Goal: Communication & Community: Participate in discussion

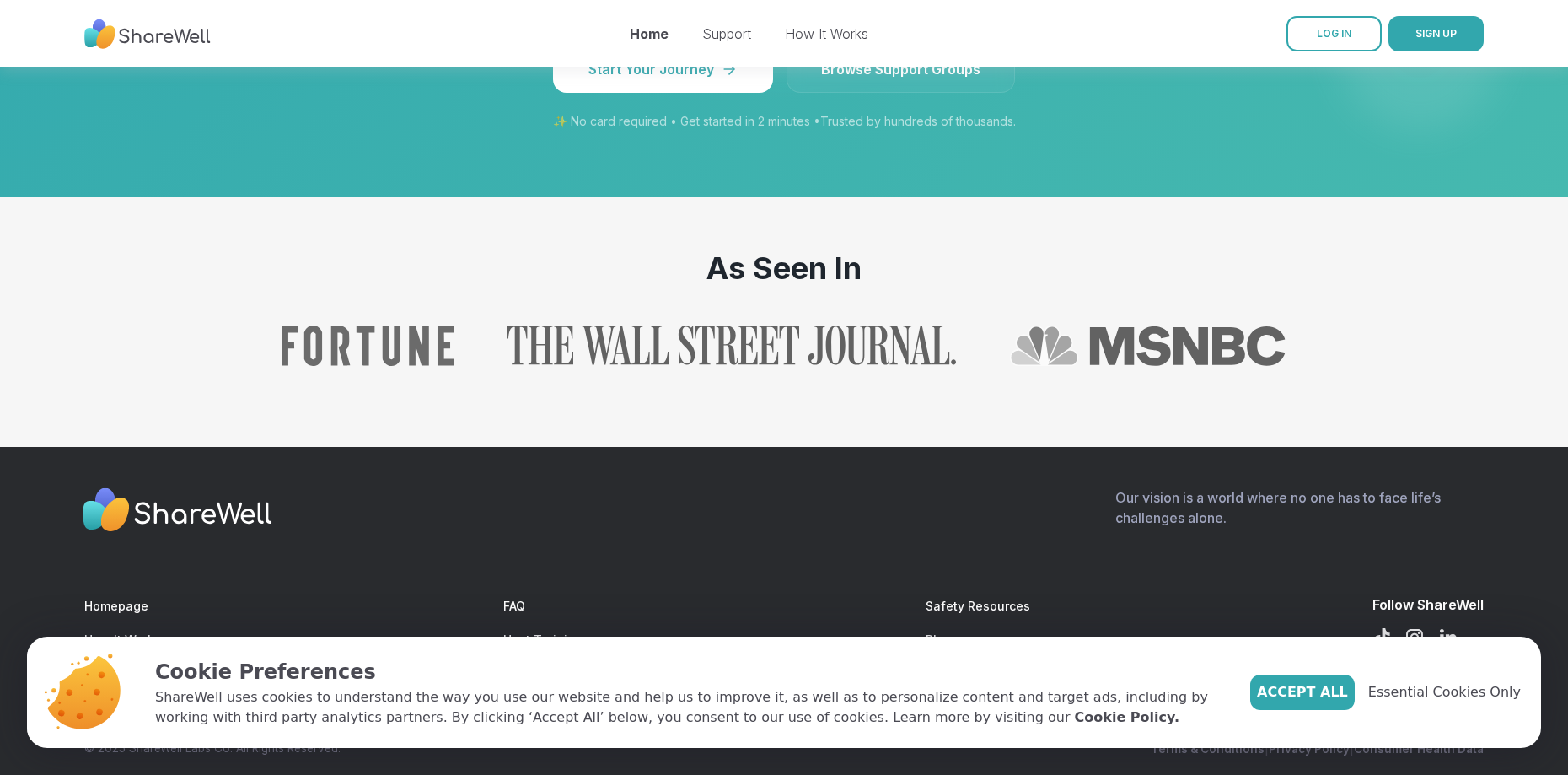
scroll to position [1740, 0]
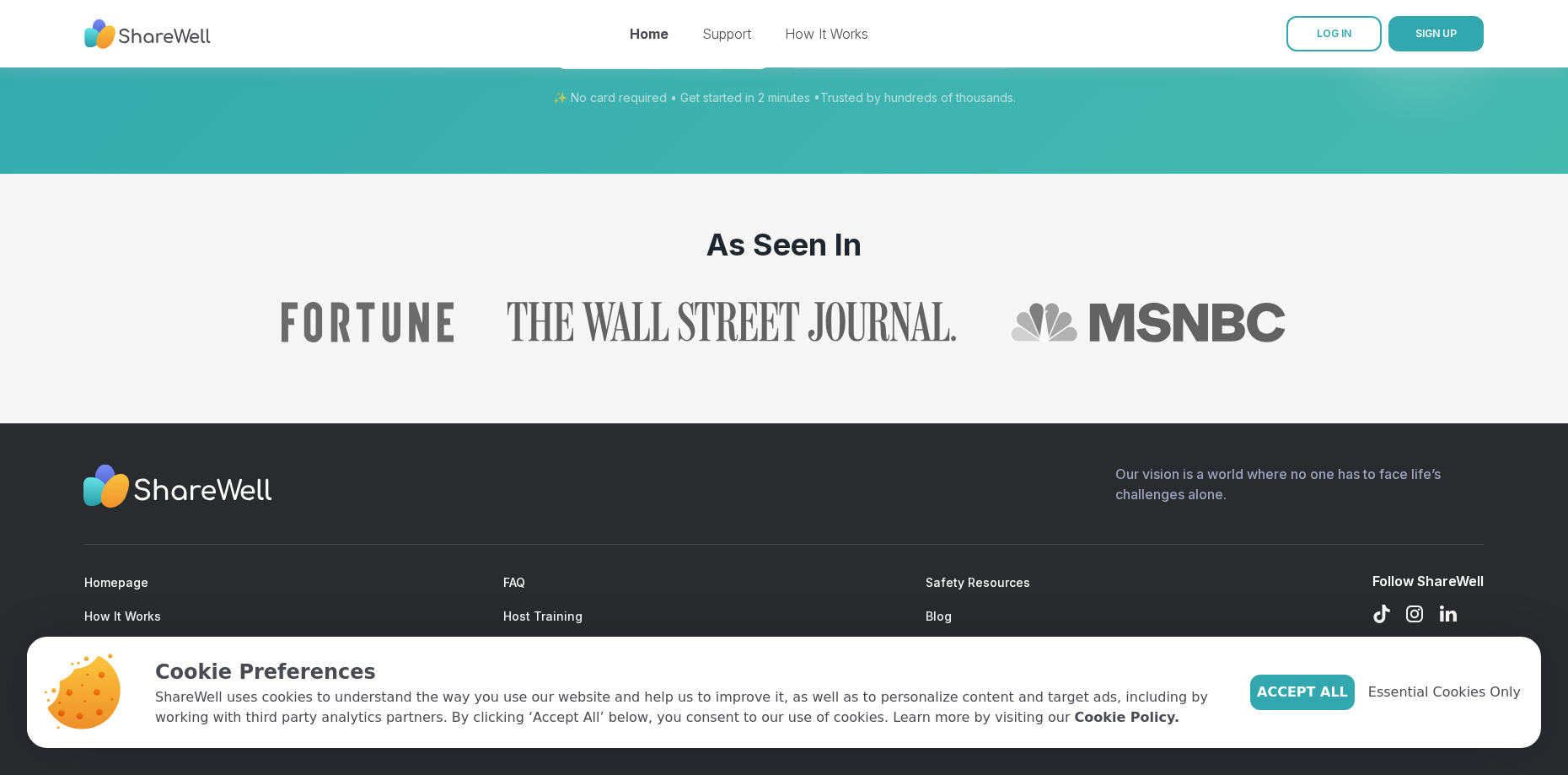
click at [1344, 693] on span "Accept All" at bounding box center [1302, 692] width 91 height 20
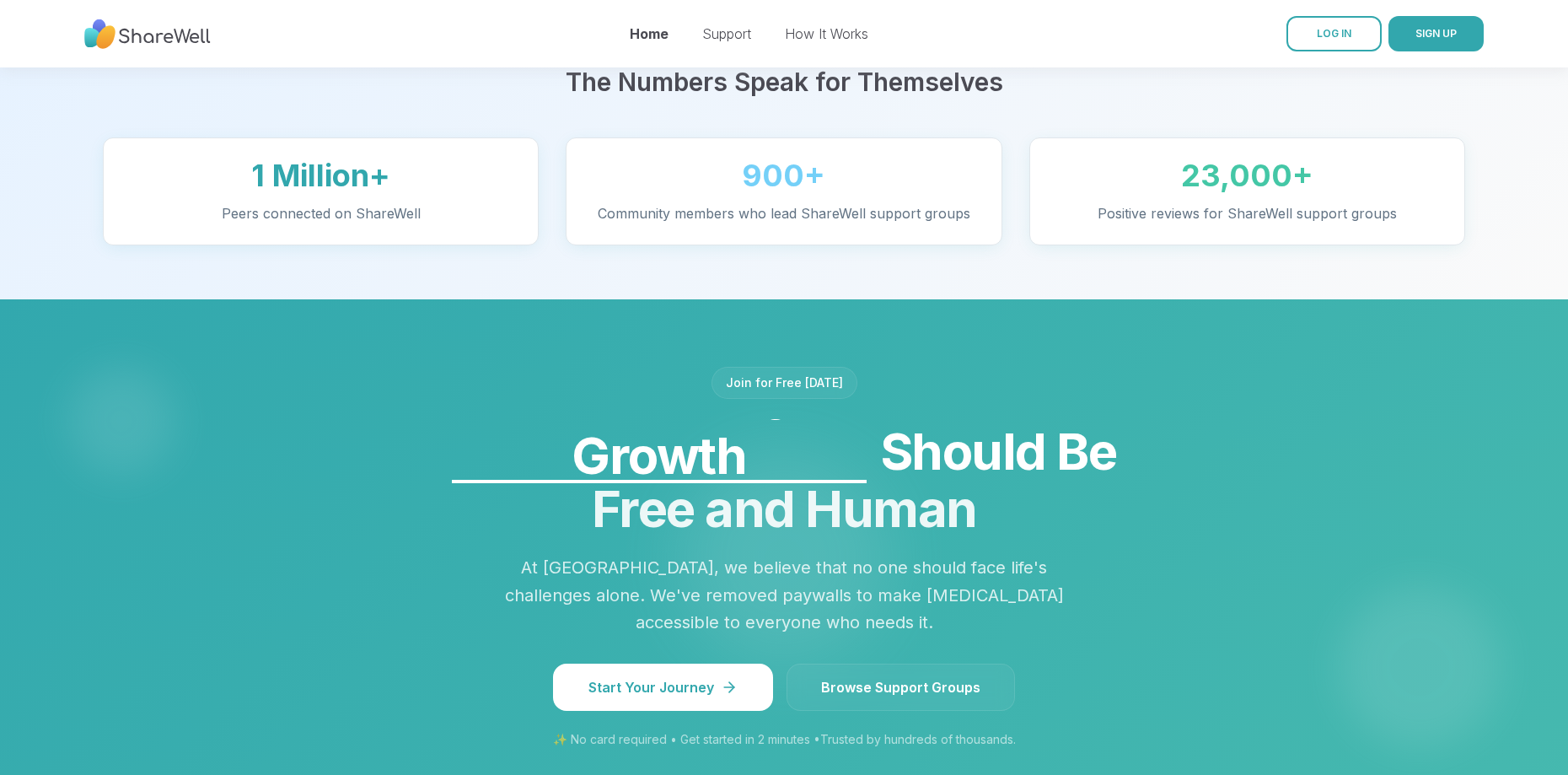
scroll to position [0, 0]
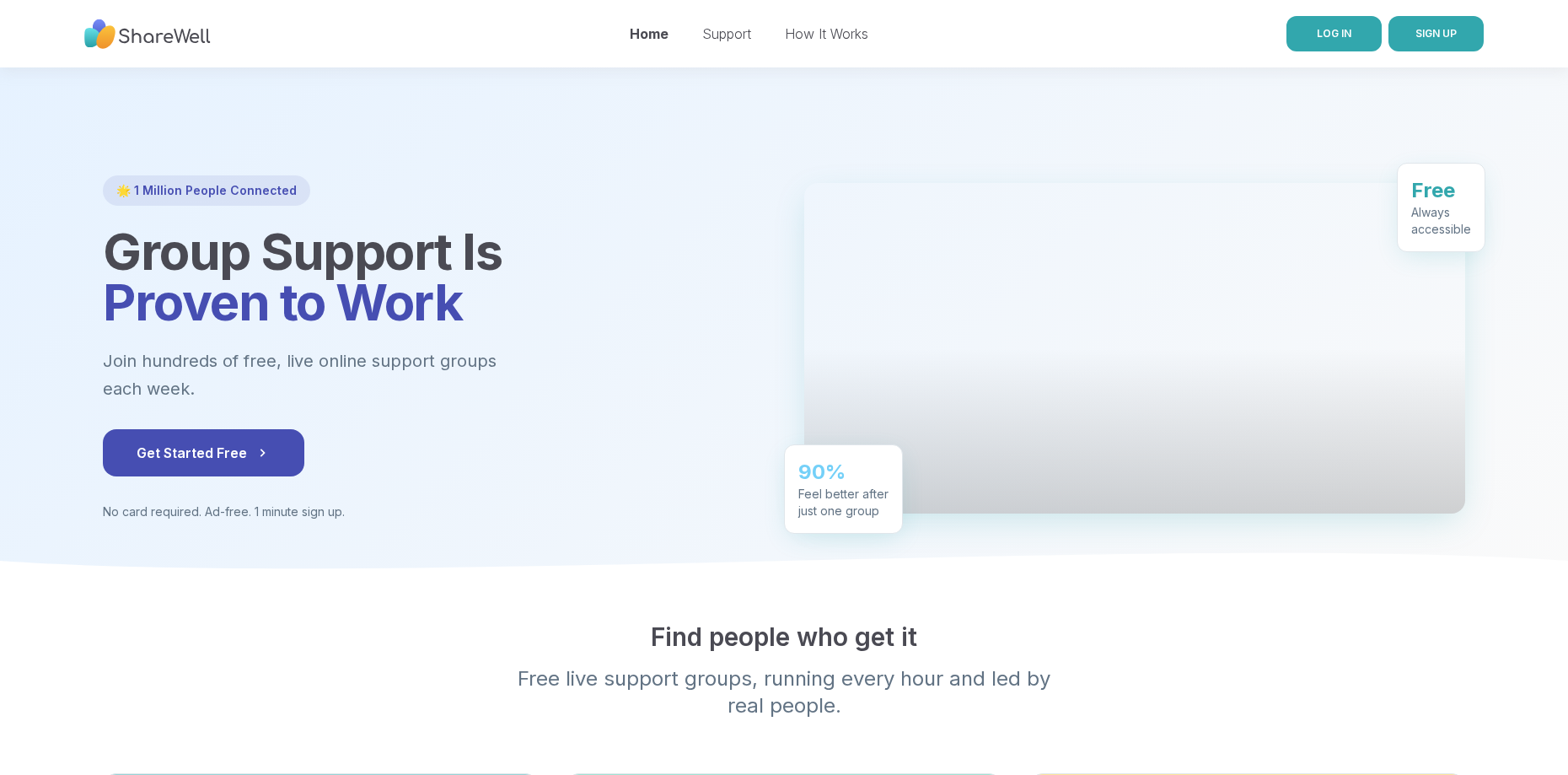
click at [1346, 37] on span "LOG IN" at bounding box center [1334, 33] width 35 height 13
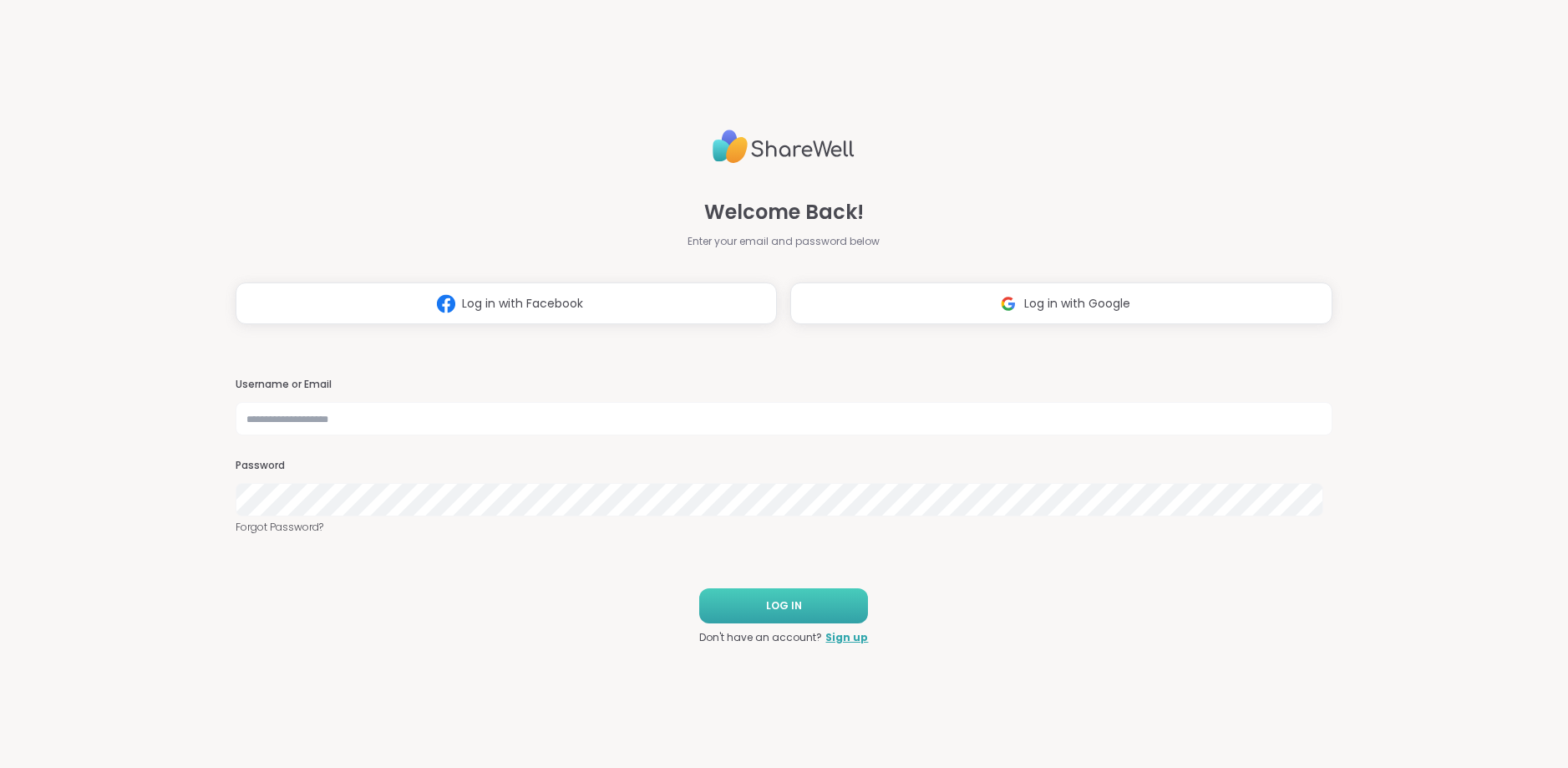
click at [789, 612] on span "LOG IN" at bounding box center [784, 606] width 36 height 15
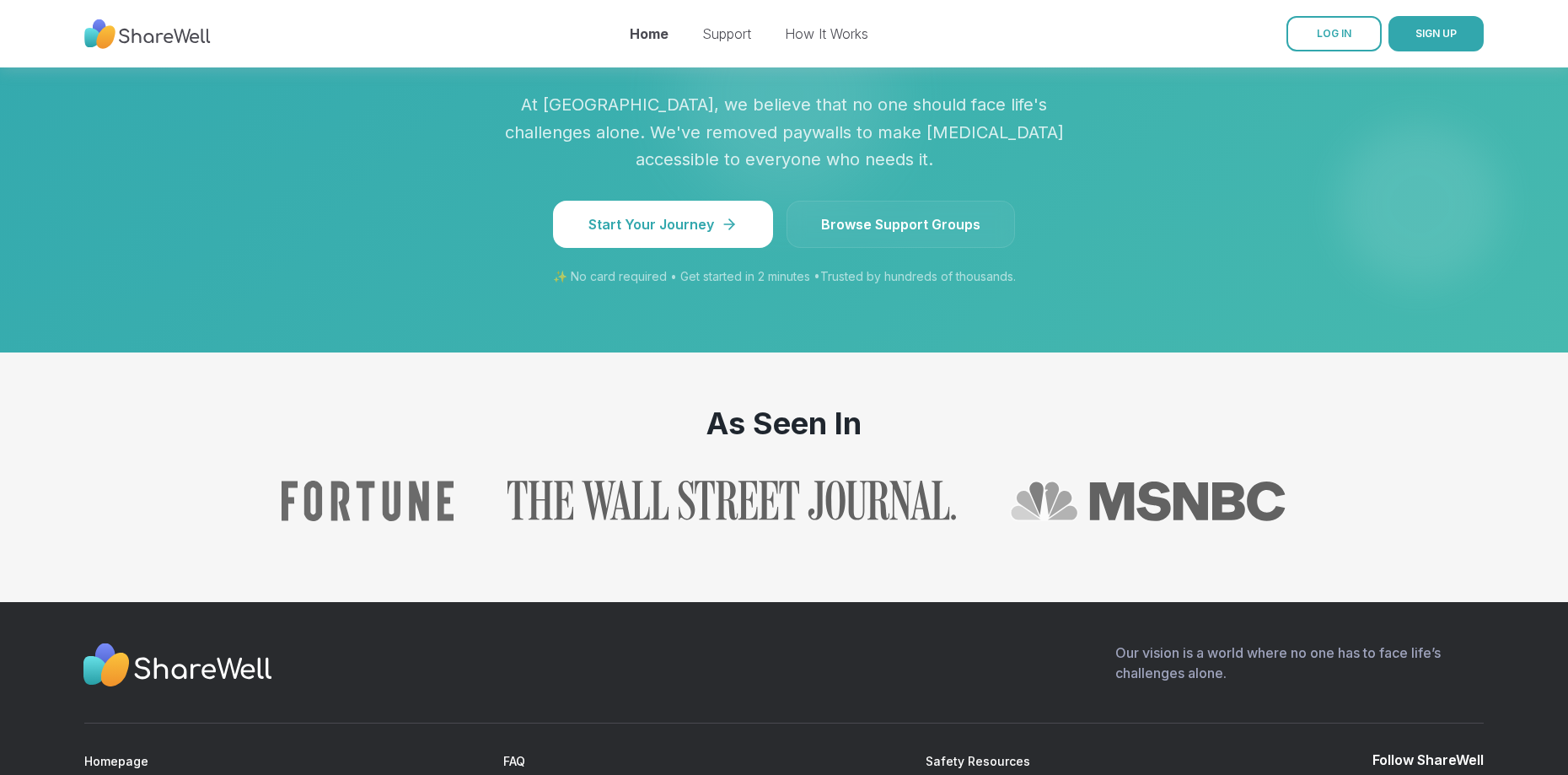
scroll to position [1451, 0]
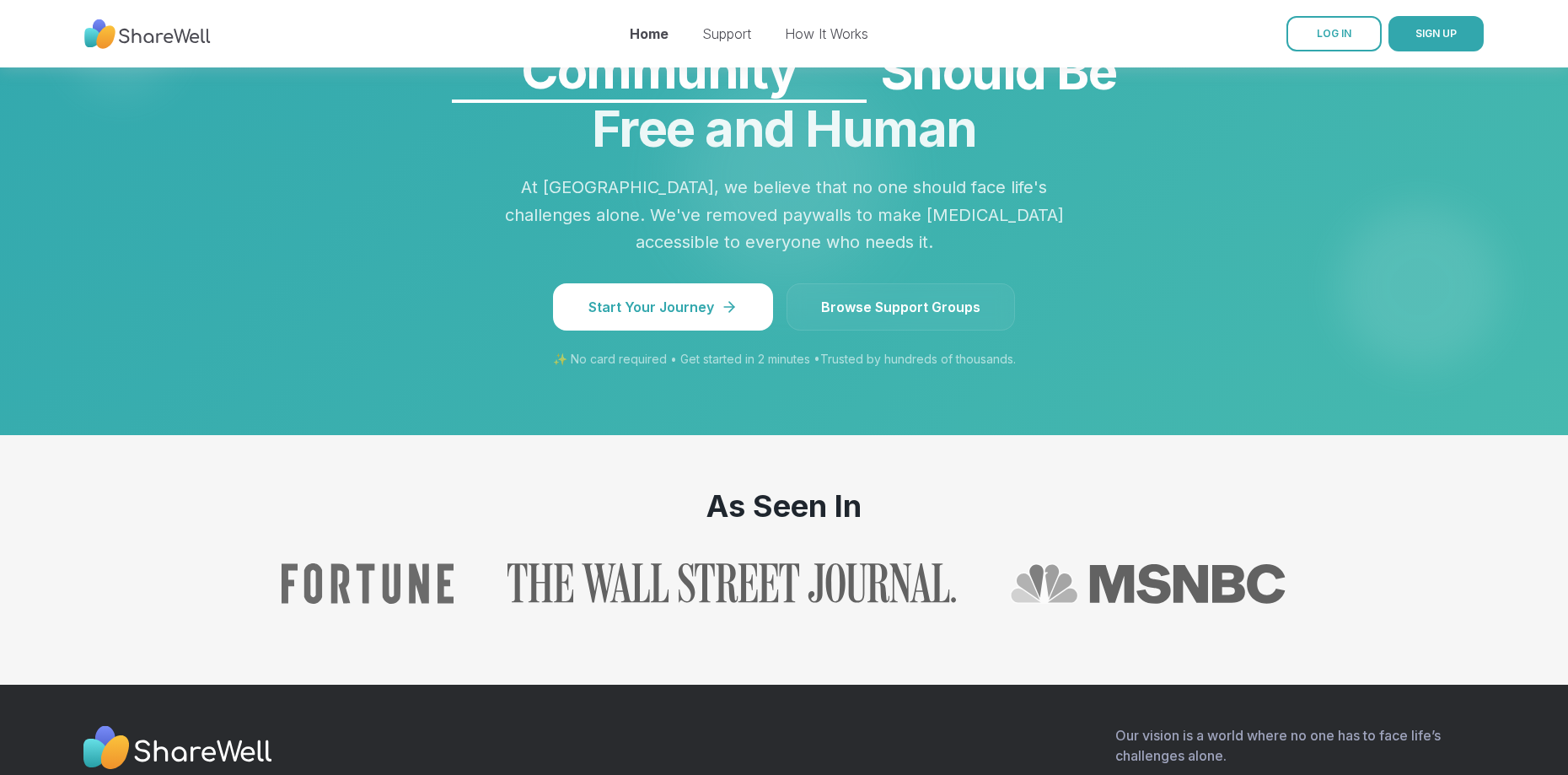
drag, startPoint x: 887, startPoint y: 327, endPoint x: 896, endPoint y: 328, distance: 9.1
click at [889, 317] on span "Browse Support Groups" at bounding box center [900, 306] width 159 height 20
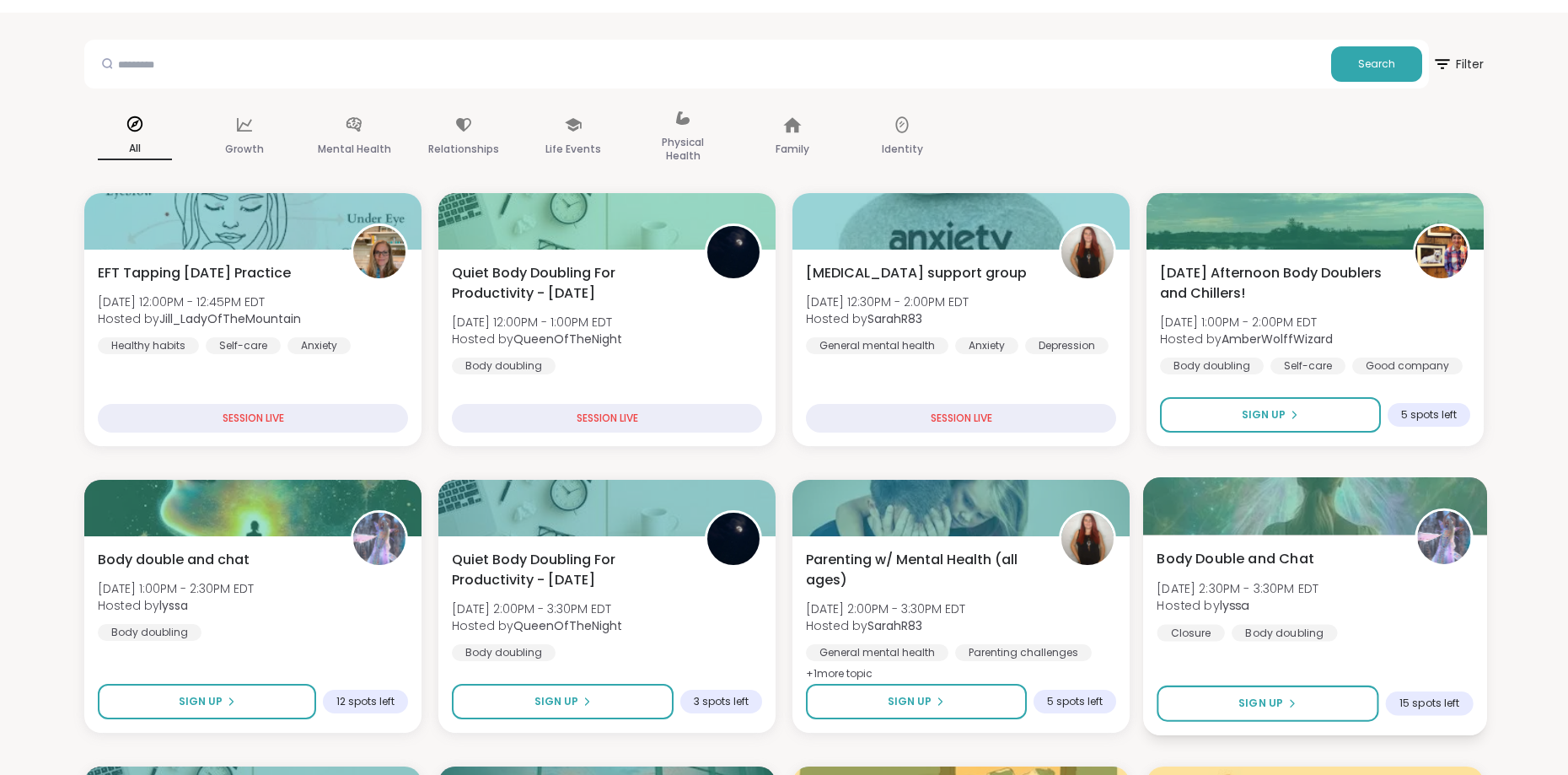
scroll to position [84, 0]
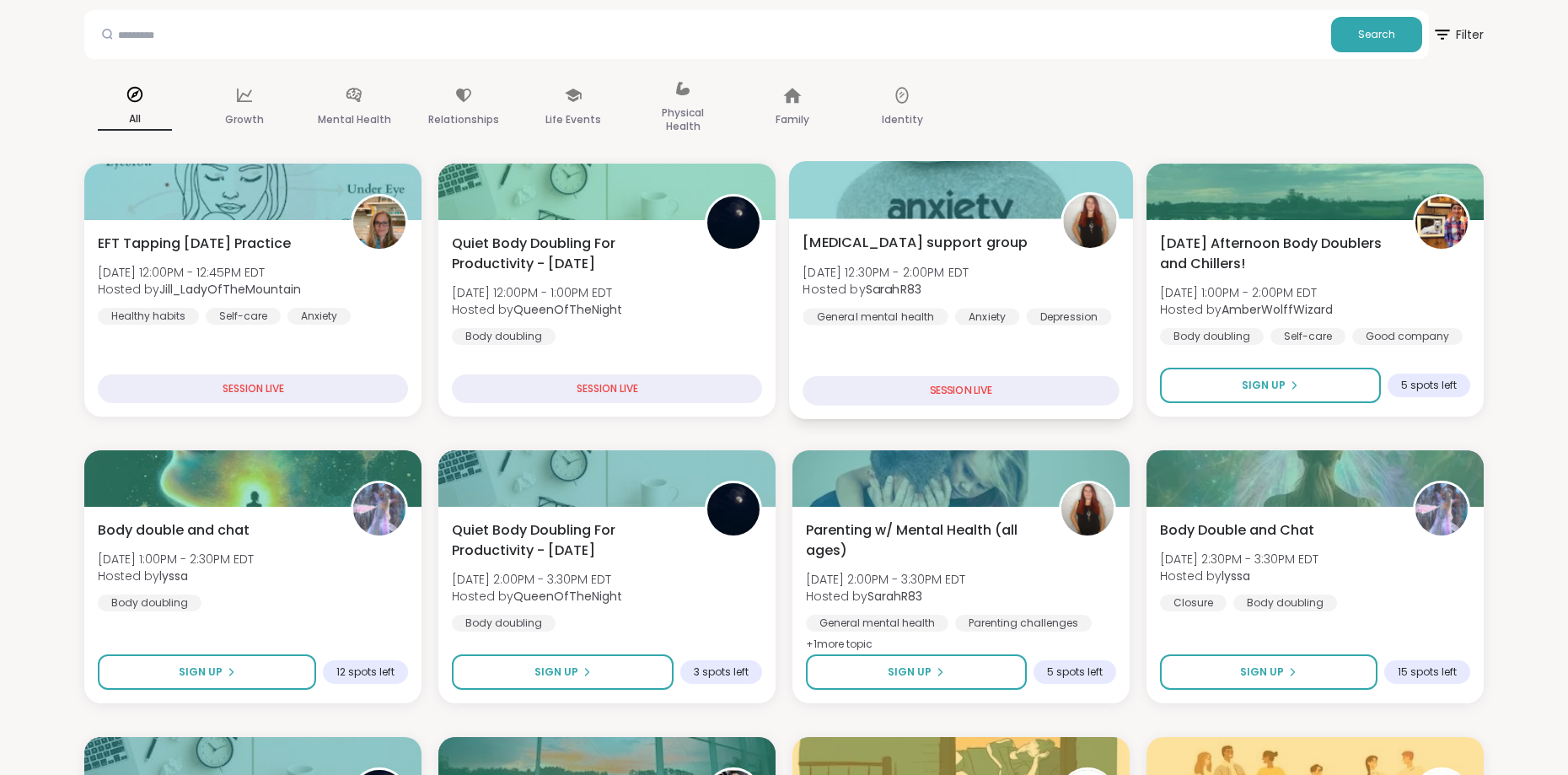
click at [969, 392] on div "SESSION LIVE" at bounding box center [960, 390] width 316 height 30
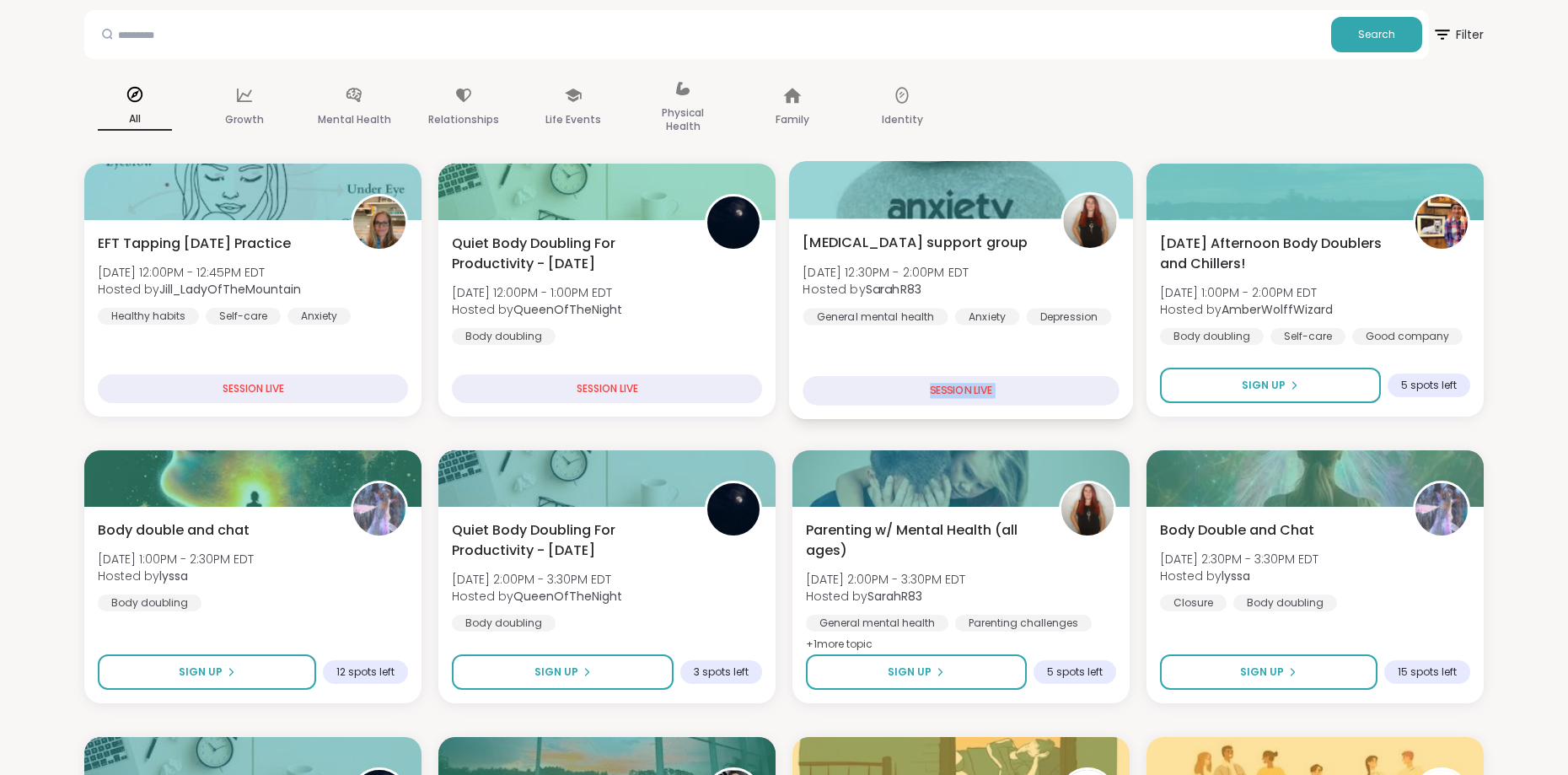
click at [969, 392] on div "SESSION LIVE" at bounding box center [960, 390] width 316 height 30
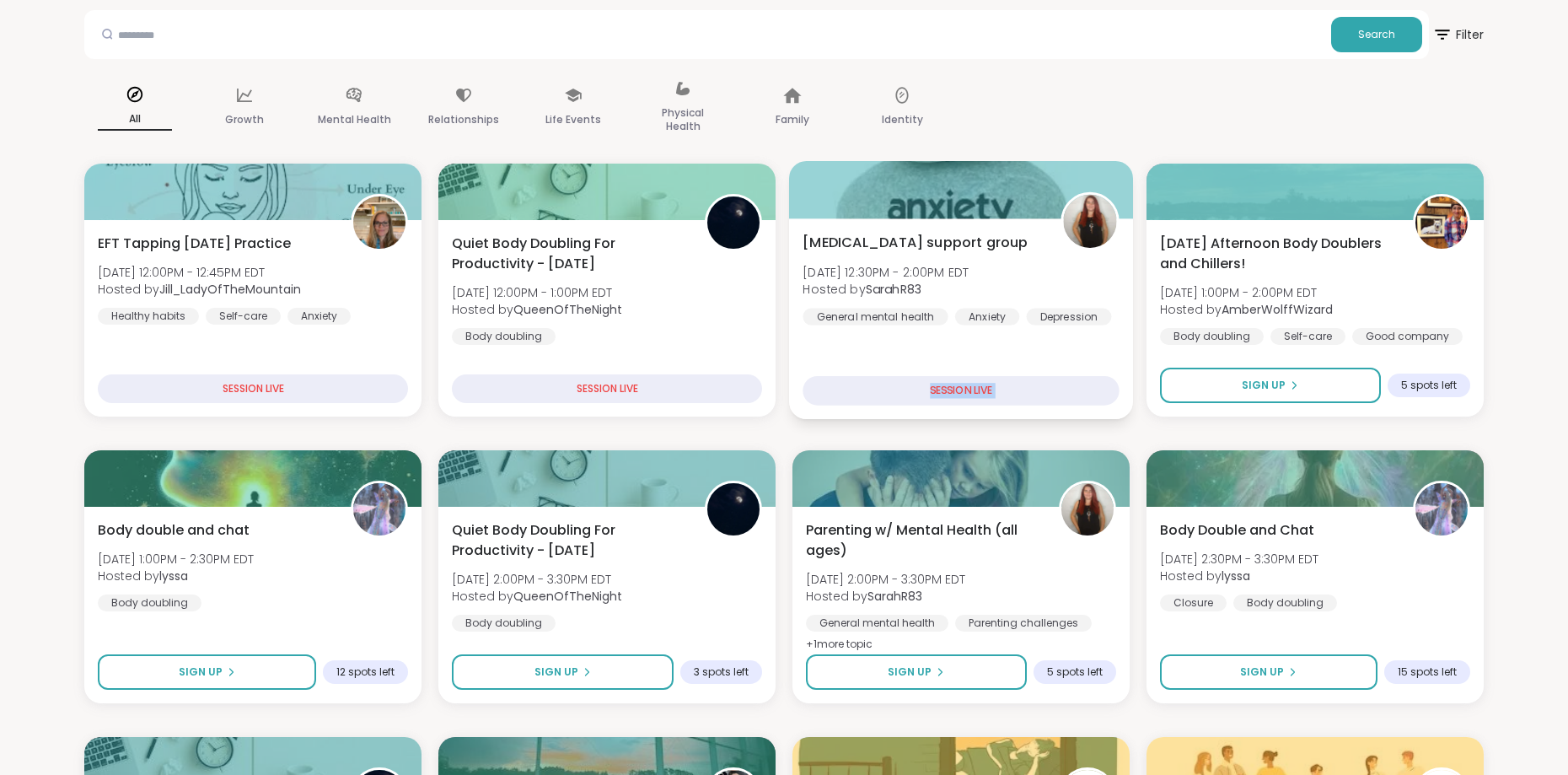
click at [969, 392] on div "SESSION LIVE" at bounding box center [960, 390] width 316 height 30
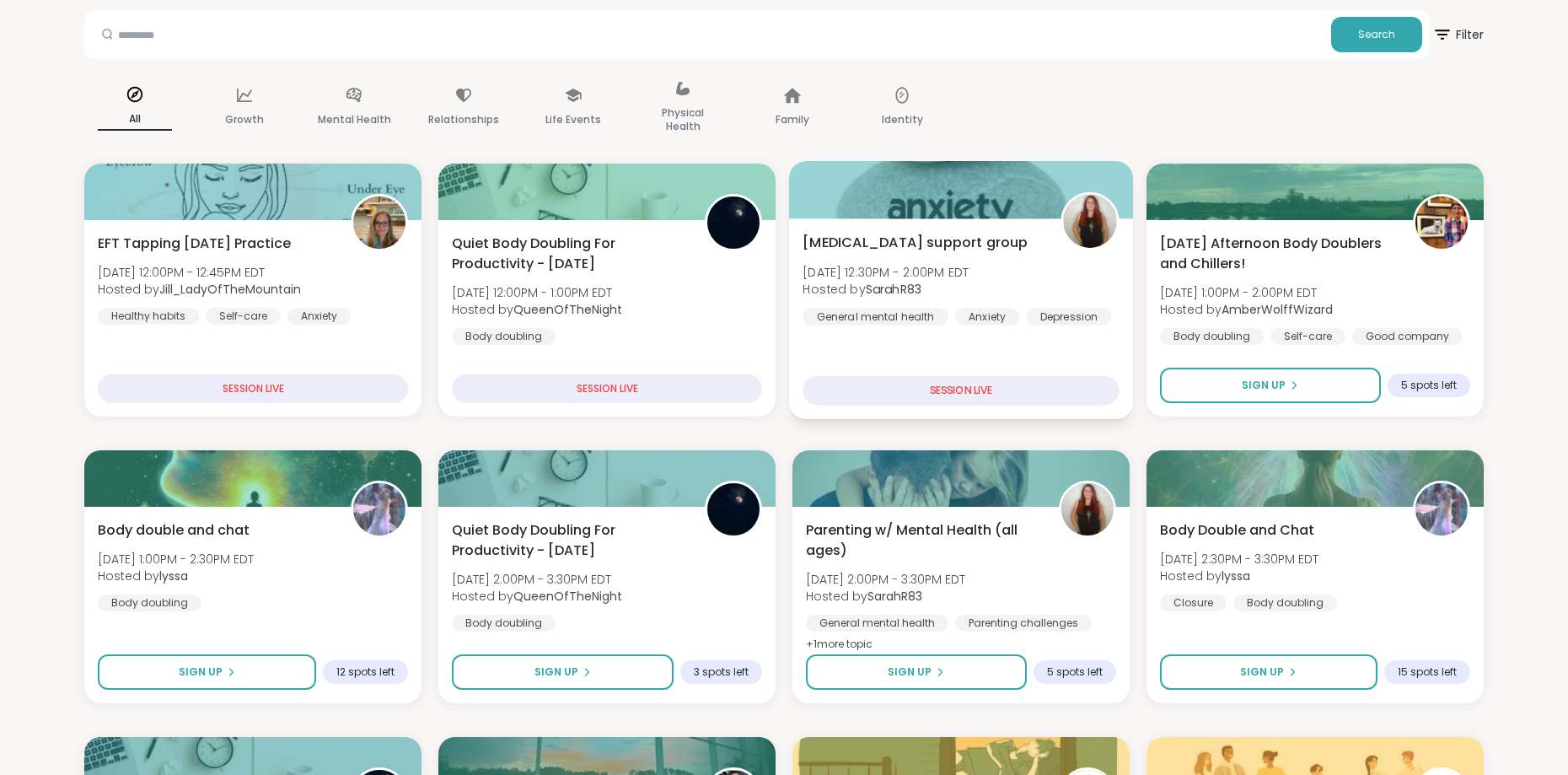
click at [939, 280] on span "Fri, Sep 12 | 12:30PM - 2:00PM EDT" at bounding box center [886, 271] width 166 height 16
click at [939, 280] on span "Fri, Sep 12 | 12:30PM - 2:00PM EDT" at bounding box center [894, 271] width 166 height 16
click at [1049, 261] on div "Depression & Anxiety support group Fri, Sep 12 | 12:30PM - 2:00PM EDT Hosted by…" at bounding box center [960, 279] width 316 height 93
click at [1041, 262] on div "Depression & Anxiety support group Fri, Sep 12 | 12:30PM - 2:00PM EDT Hosted by…" at bounding box center [971, 279] width 321 height 93
click at [1075, 247] on img at bounding box center [1089, 221] width 53 height 53
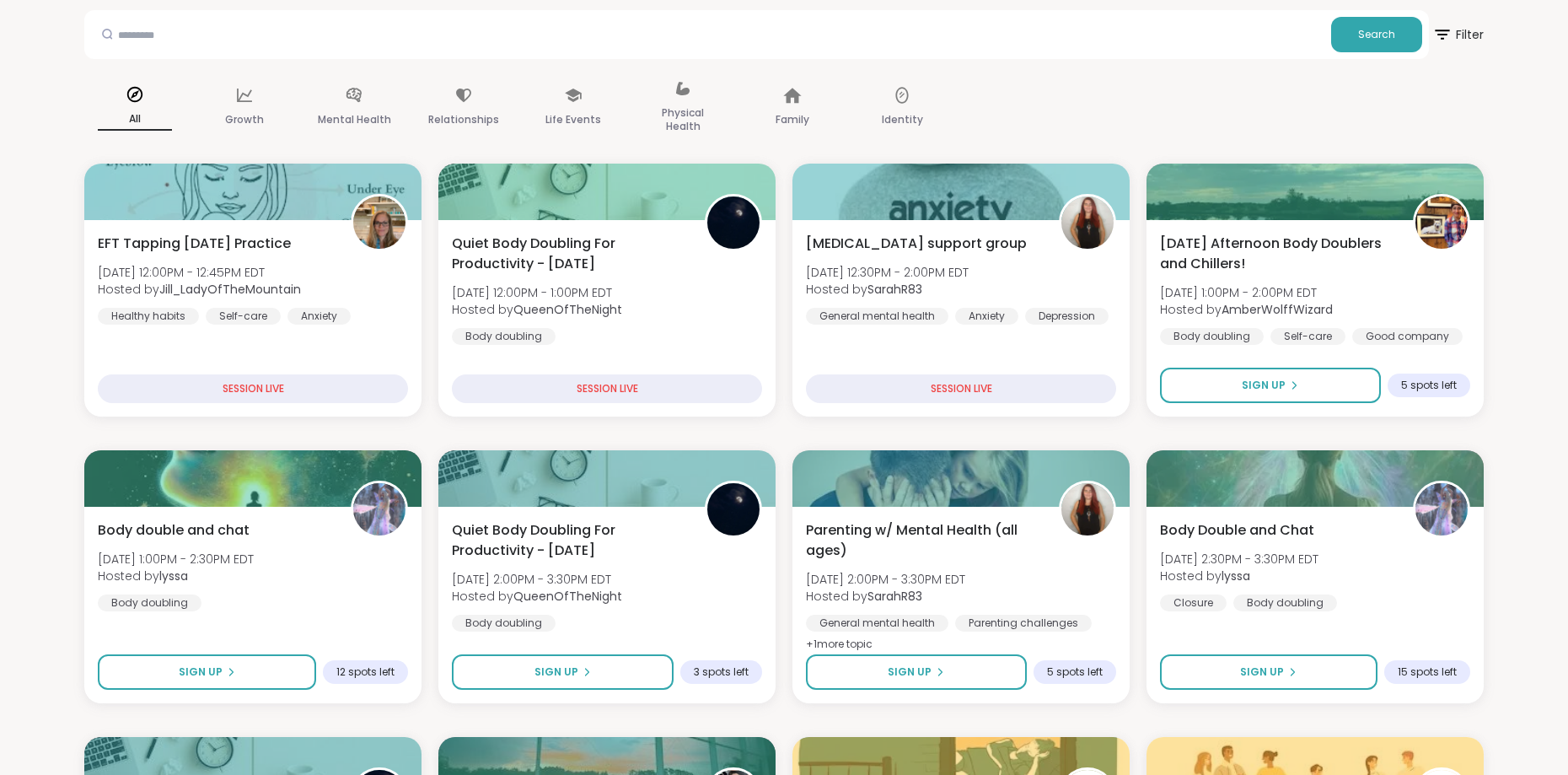
click at [1013, 396] on div "SESSION LIVE" at bounding box center [960, 390] width 316 height 30
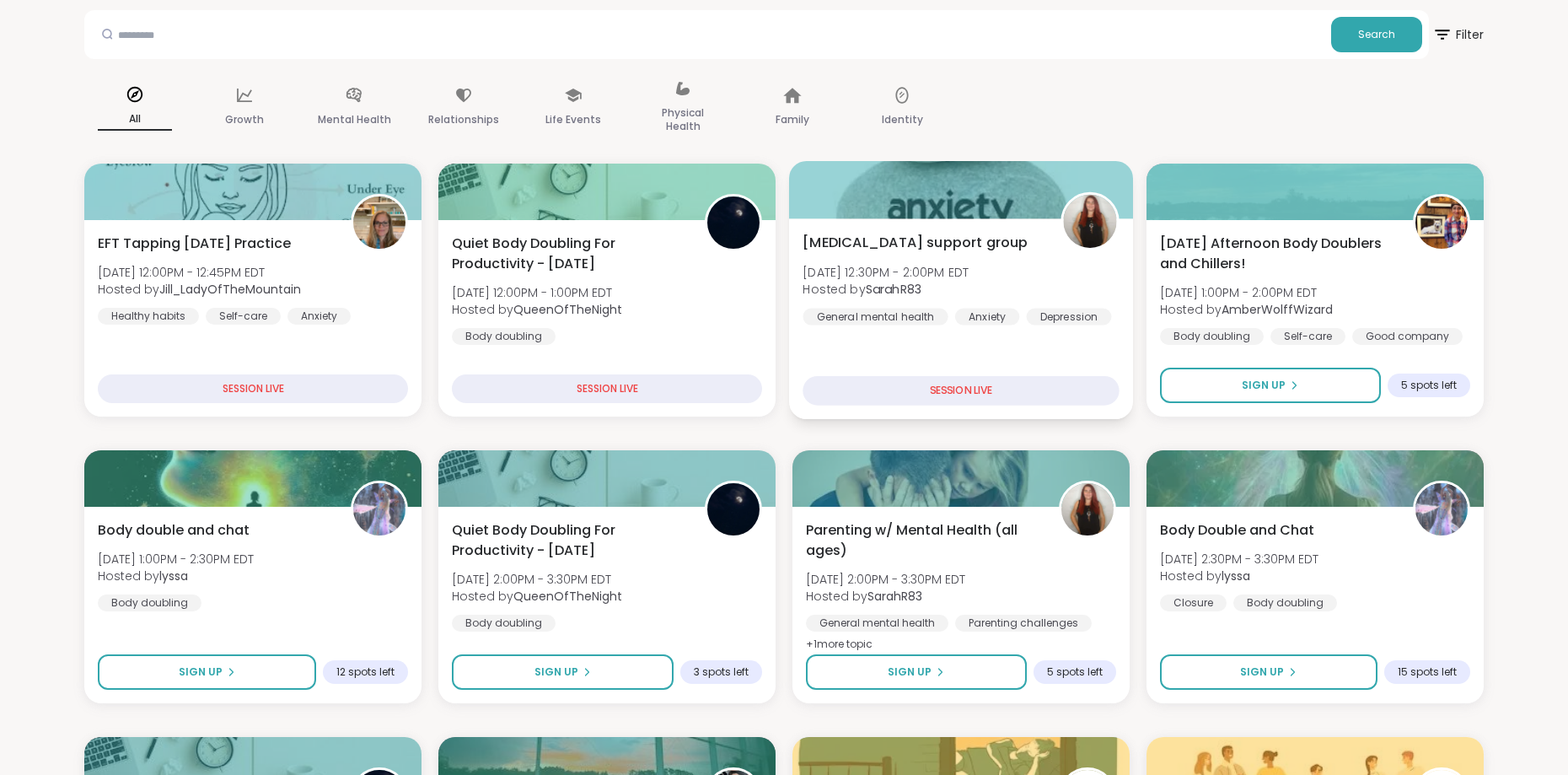
click at [1013, 395] on div "SESSION LIVE" at bounding box center [960, 390] width 316 height 30
click at [998, 393] on div "SESSION LIVE" at bounding box center [960, 390] width 316 height 30
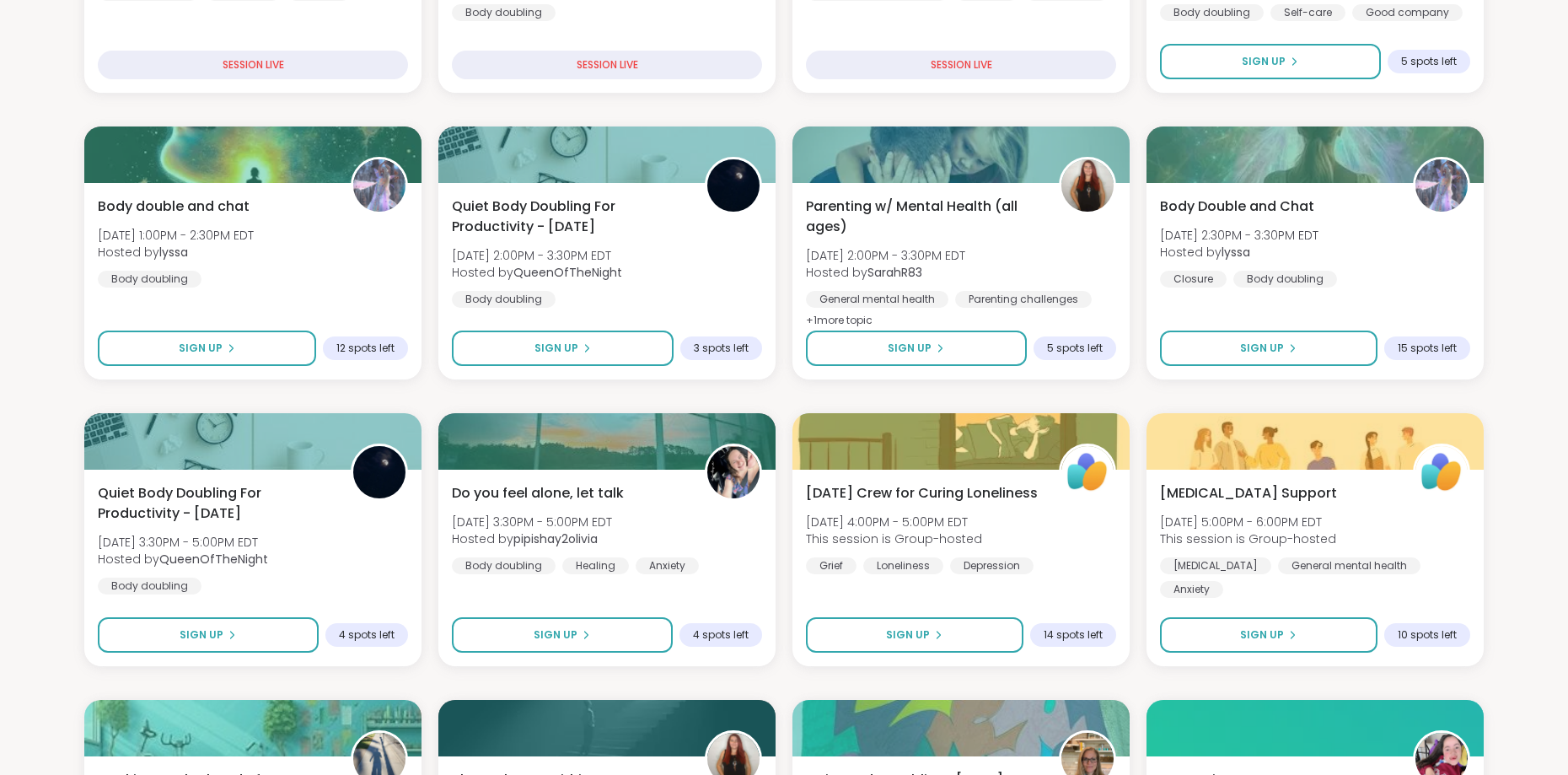
scroll to position [0, 0]
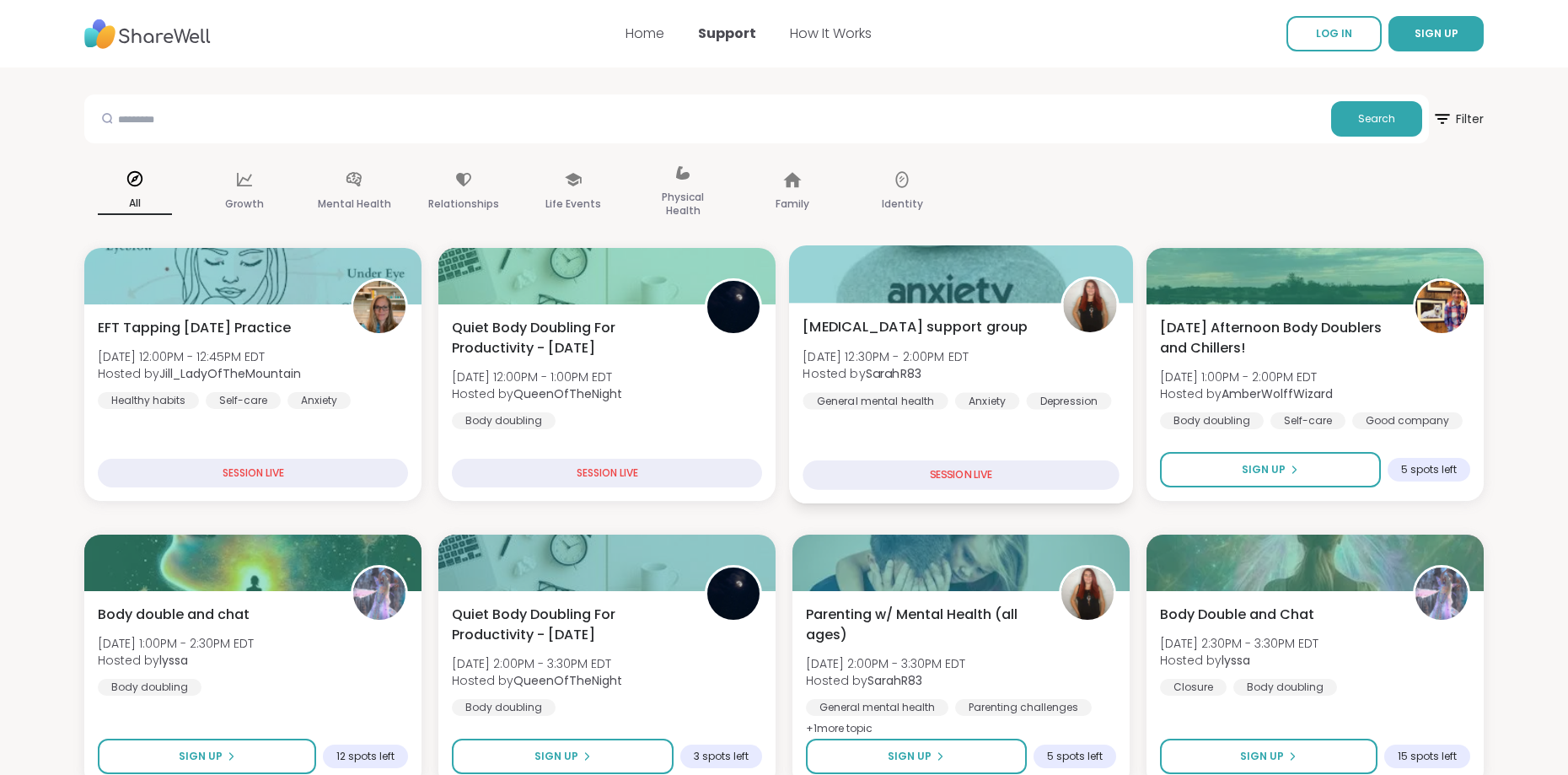
drag, startPoint x: 969, startPoint y: 495, endPoint x: 959, endPoint y: 493, distance: 10.2
click at [969, 494] on div "Depression & Anxiety support group Fri, Sep 12 | 12:30PM - 2:00PM EDT Hosted by…" at bounding box center [961, 403] width 344 height 201
click at [952, 481] on div "SESSION LIVE" at bounding box center [971, 474] width 321 height 30
click at [953, 481] on div "SESSION LIVE" at bounding box center [960, 474] width 316 height 30
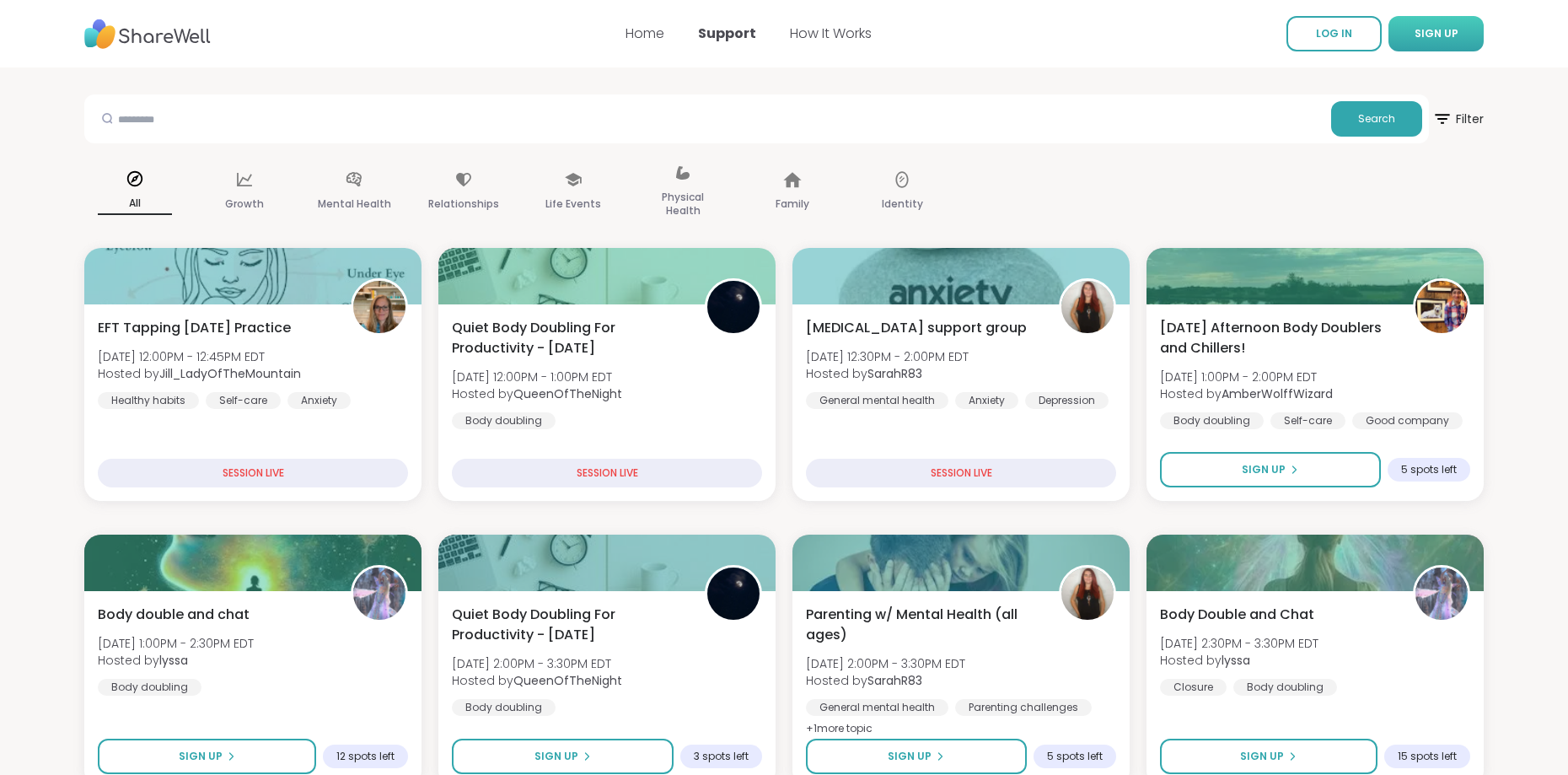
click at [1432, 37] on span "SIGN UP" at bounding box center [1436, 33] width 43 height 14
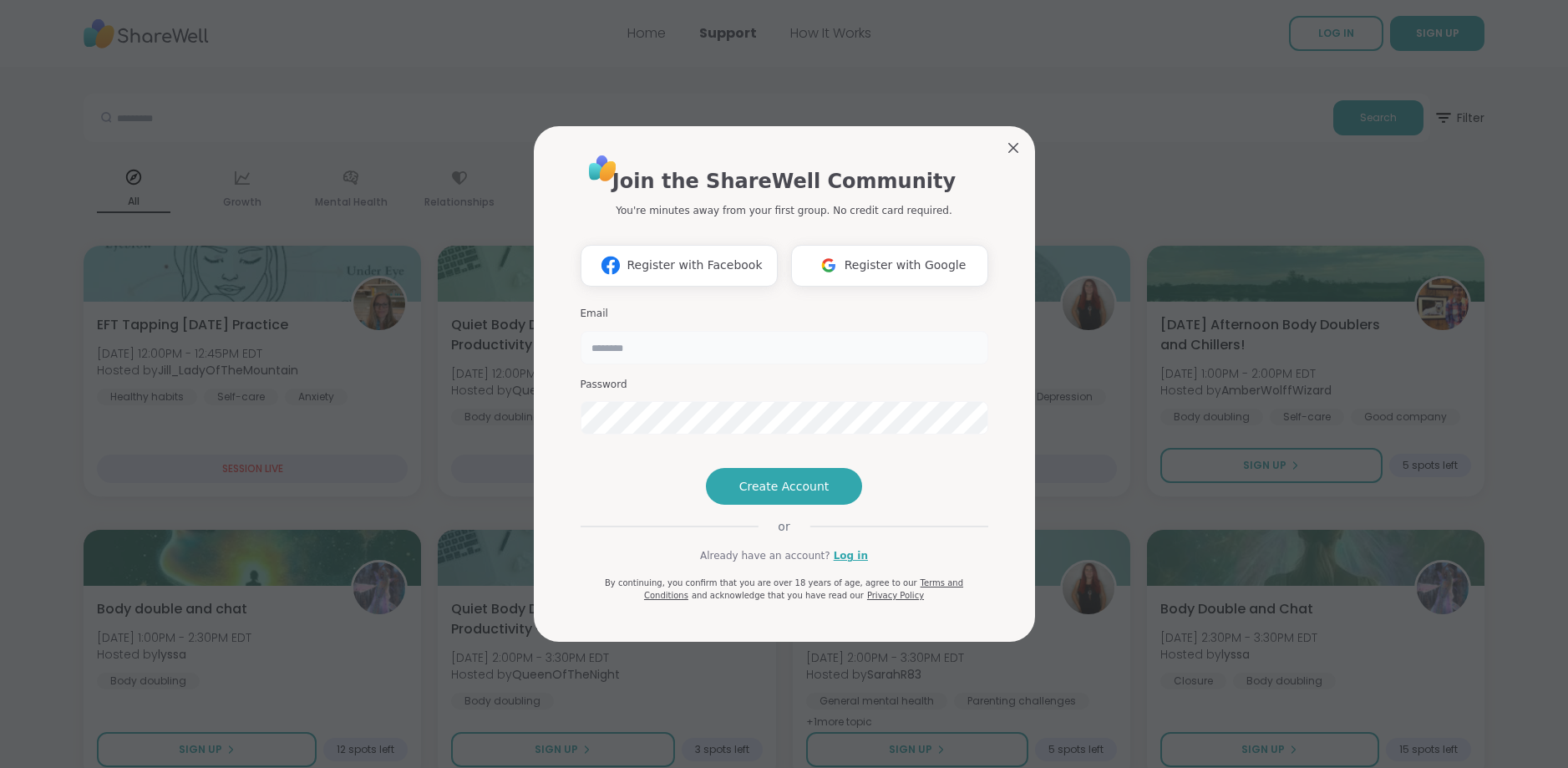
click at [638, 331] on input "email" at bounding box center [784, 348] width 408 height 34
click at [908, 257] on span "Register with Google" at bounding box center [905, 265] width 122 height 17
click at [642, 331] on input "email" at bounding box center [784, 348] width 408 height 34
type input "**********"
click at [814, 505] on button "Create Account" at bounding box center [784, 486] width 157 height 36
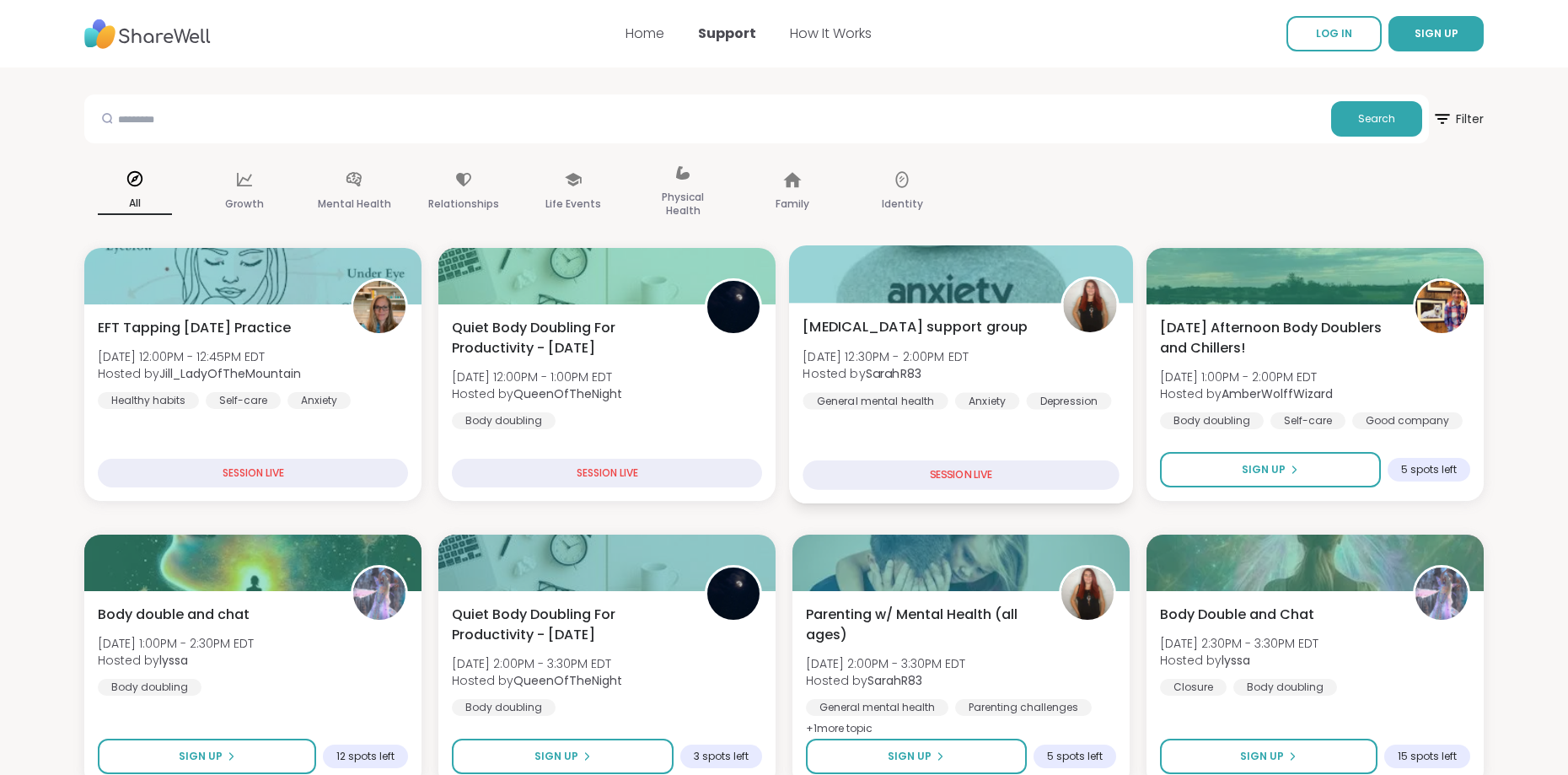
click at [975, 480] on div "SESSION LIVE" at bounding box center [960, 474] width 316 height 30
click at [976, 480] on div "SESSION LIVE" at bounding box center [960, 474] width 316 height 30
click at [976, 478] on div "SESSION LIVE" at bounding box center [960, 474] width 316 height 30
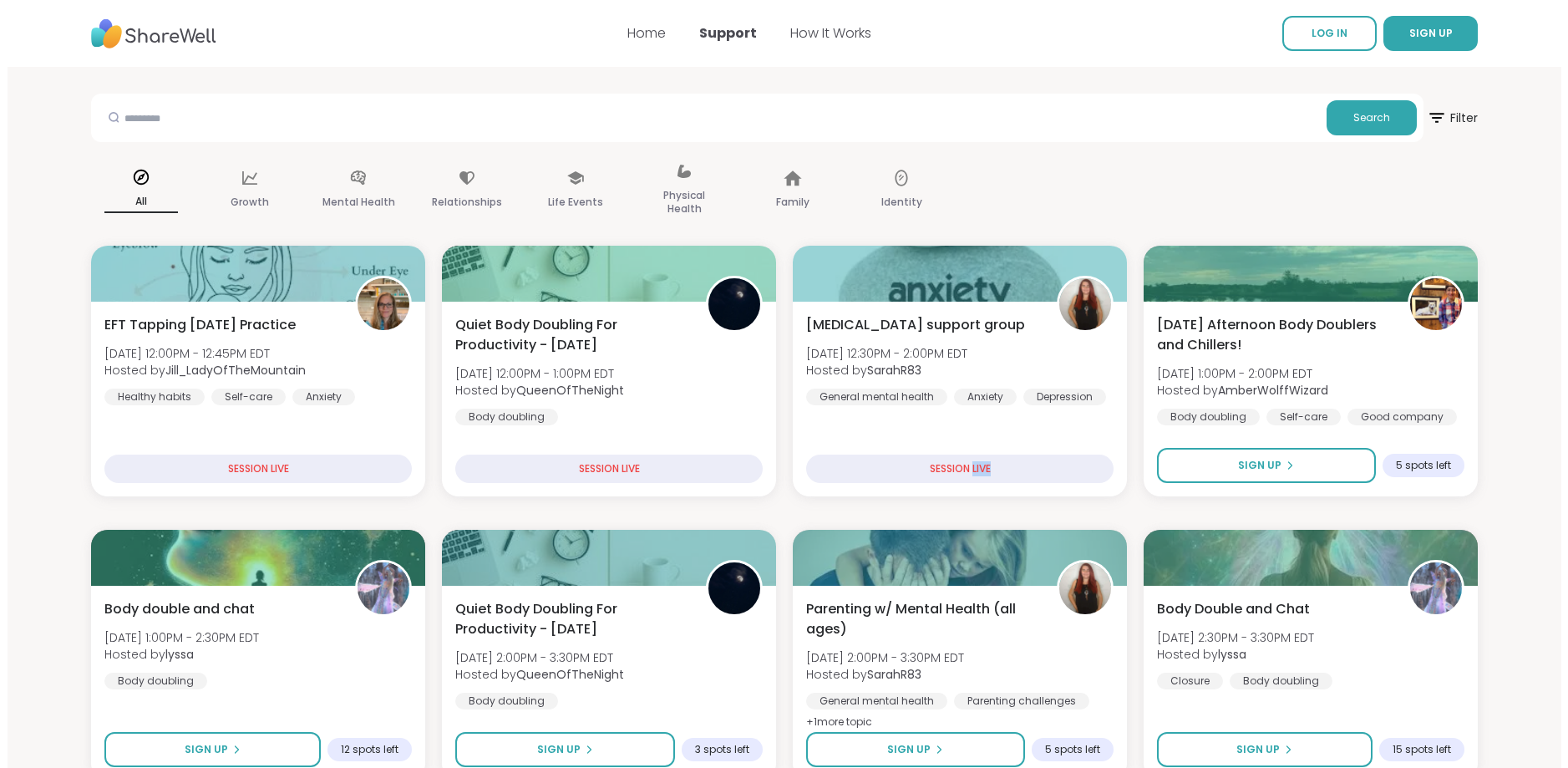
scroll to position [9, 0]
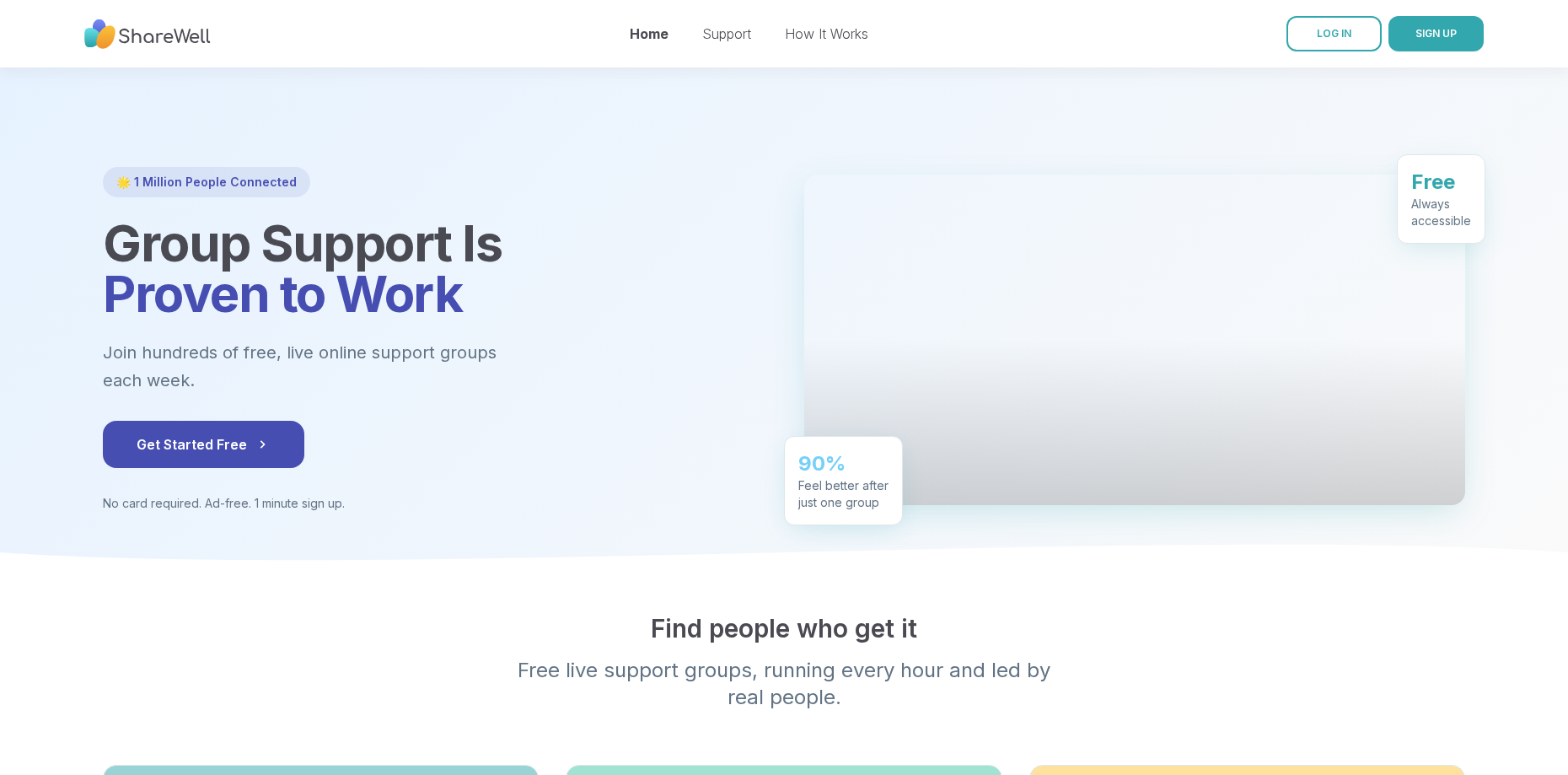
drag, startPoint x: 1566, startPoint y: 156, endPoint x: 1539, endPoint y: 222, distance: 71.3
click at [1558, 217] on div at bounding box center [784, 319] width 1568 height 520
click at [207, 434] on button "Get Started Free" at bounding box center [203, 444] width 202 height 47
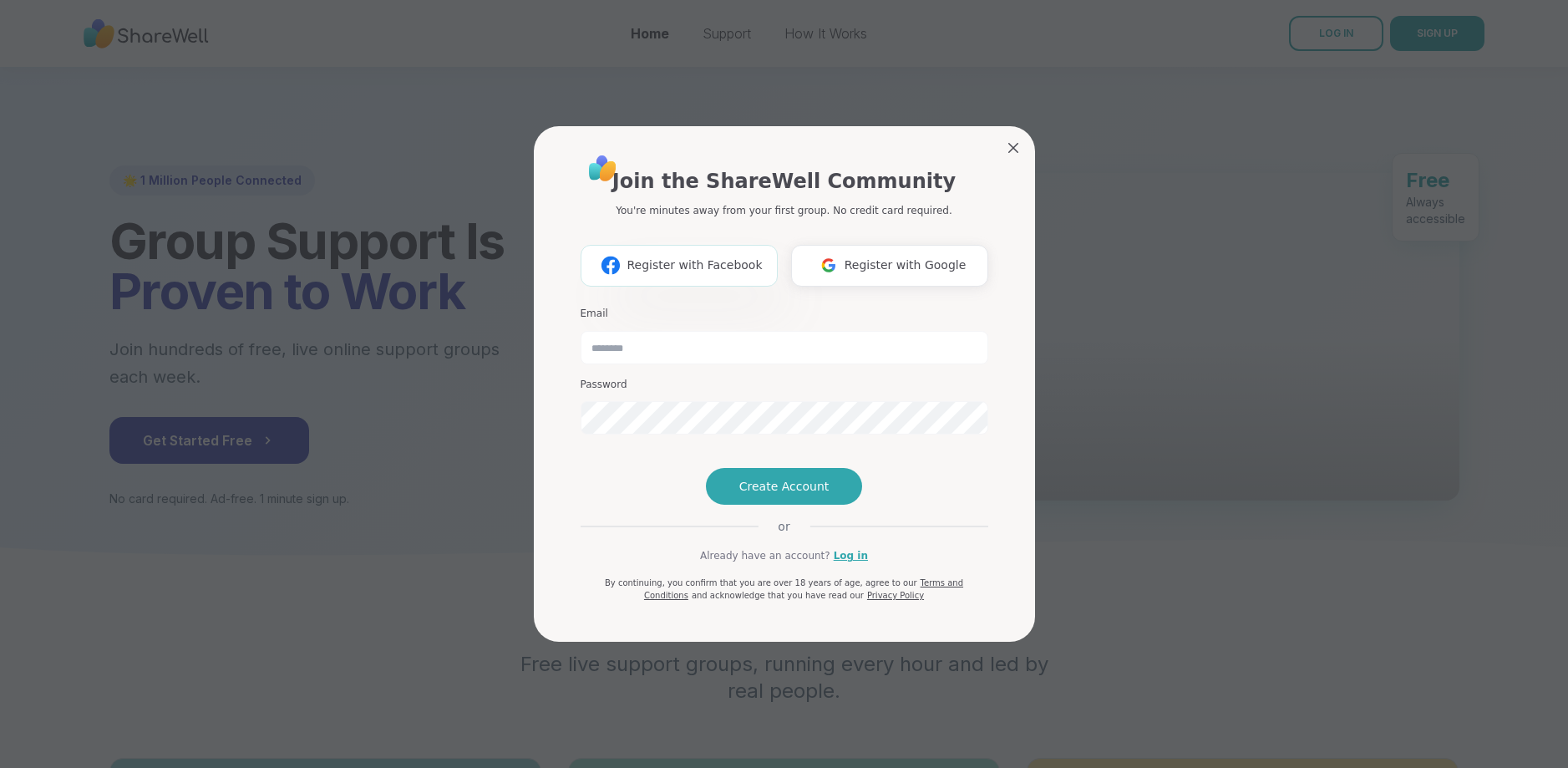
click at [682, 257] on span "Register with Facebook" at bounding box center [693, 265] width 135 height 17
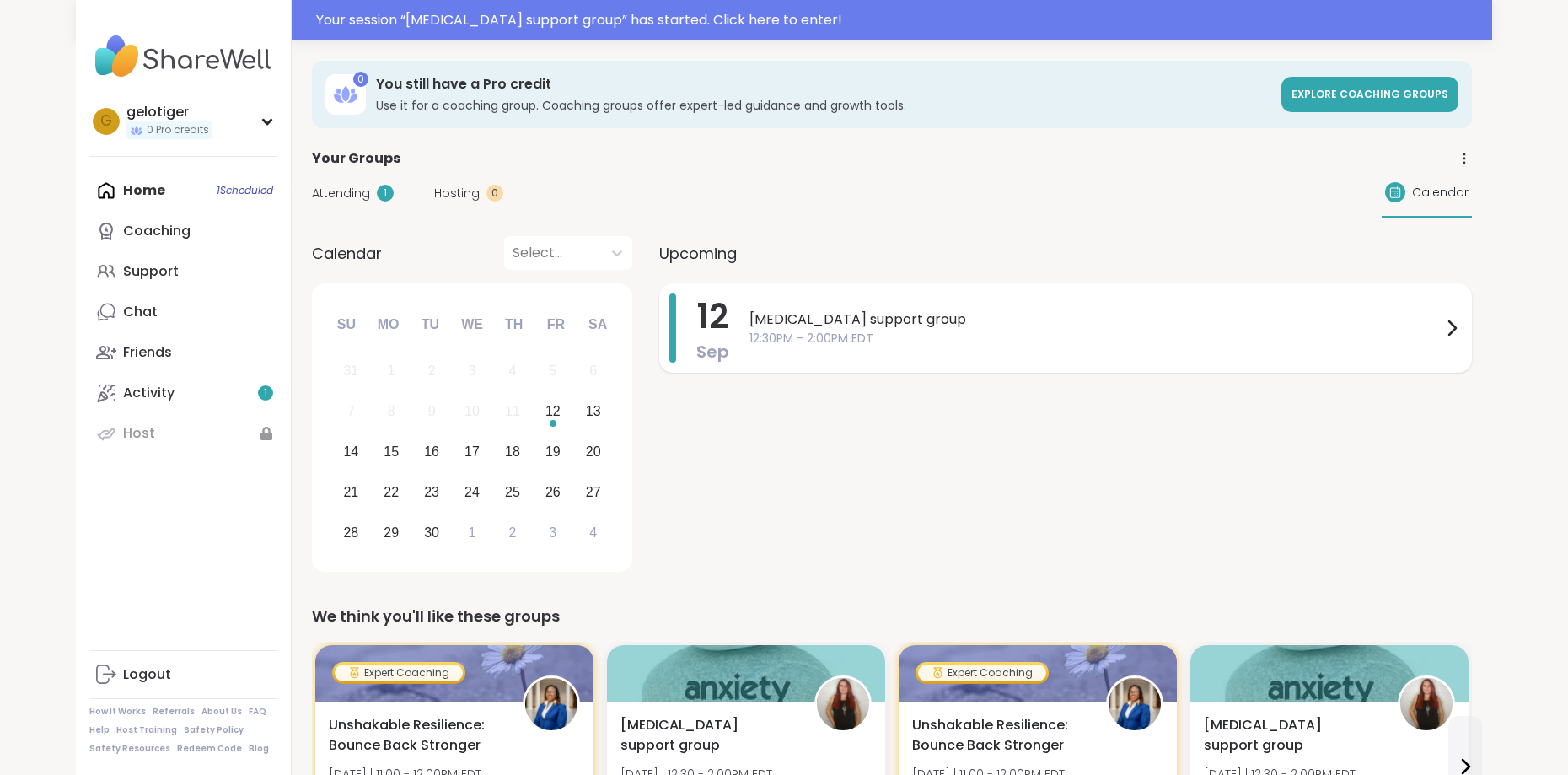
scroll to position [0, 0]
click at [1452, 326] on icon at bounding box center [1452, 328] width 7 height 14
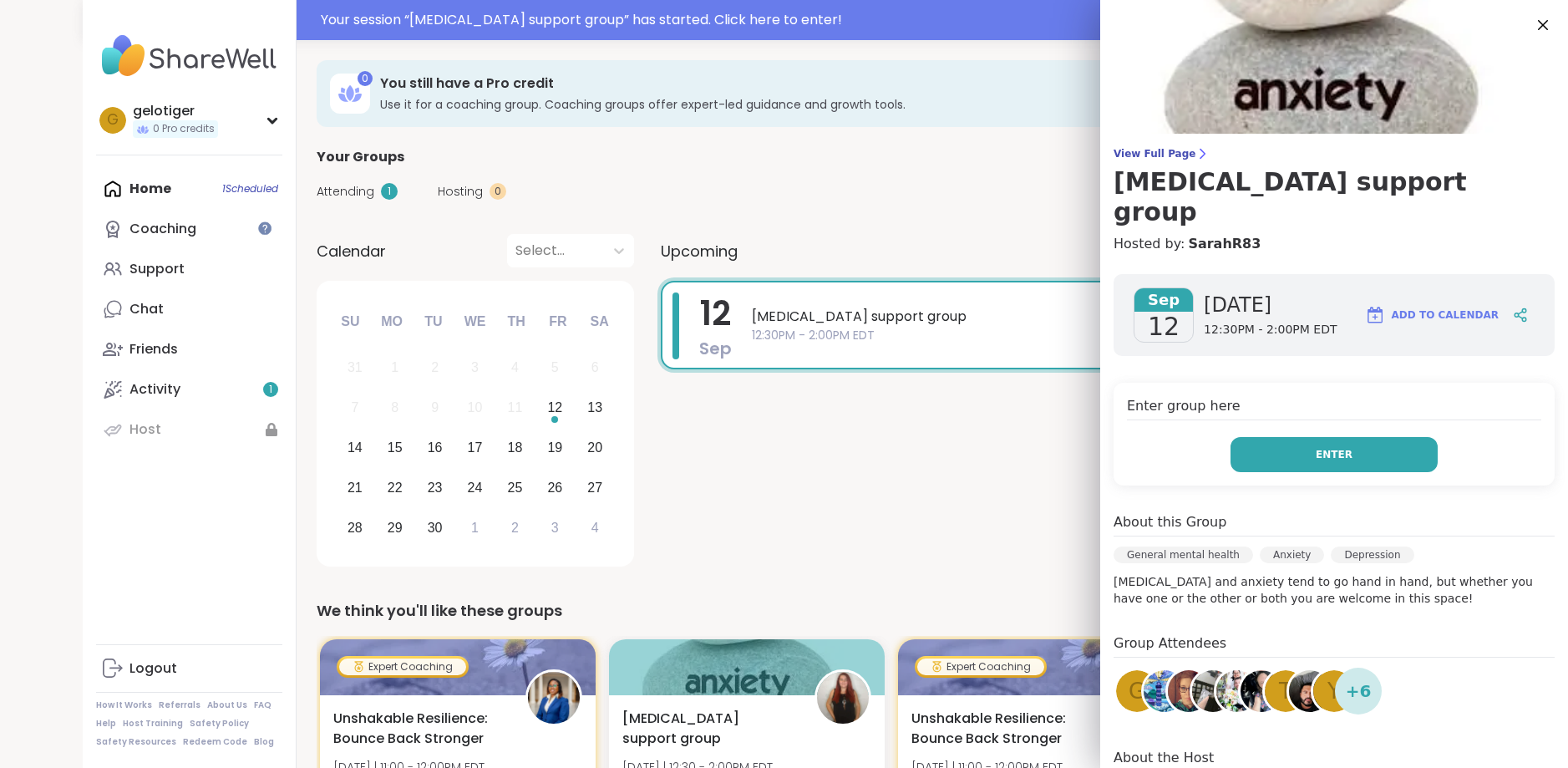
click at [1348, 437] on button "Enter" at bounding box center [1333, 454] width 207 height 35
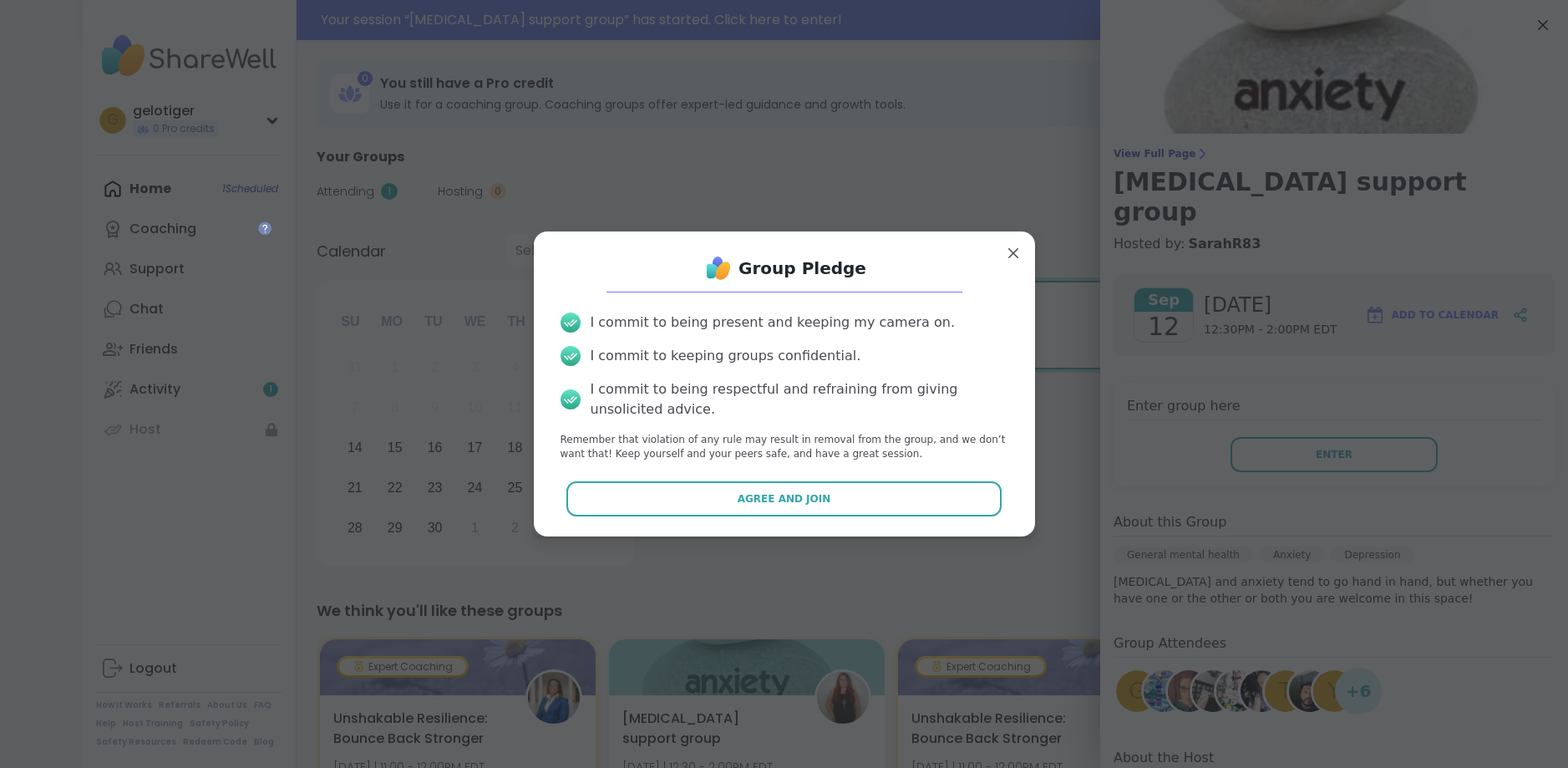
click at [781, 492] on span "Agree and Join" at bounding box center [784, 499] width 94 height 15
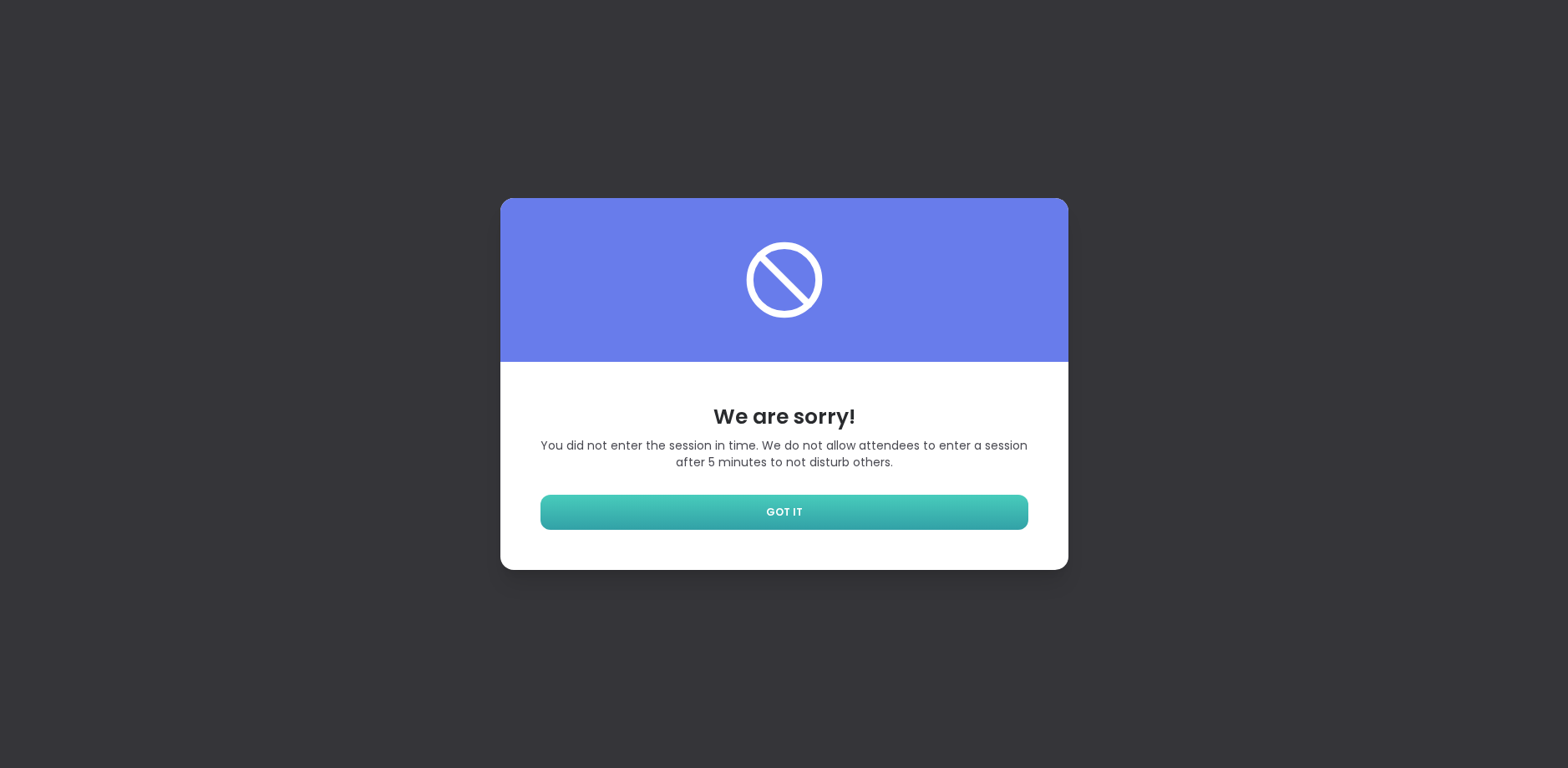
click at [790, 514] on span "GOT IT" at bounding box center [784, 512] width 36 height 15
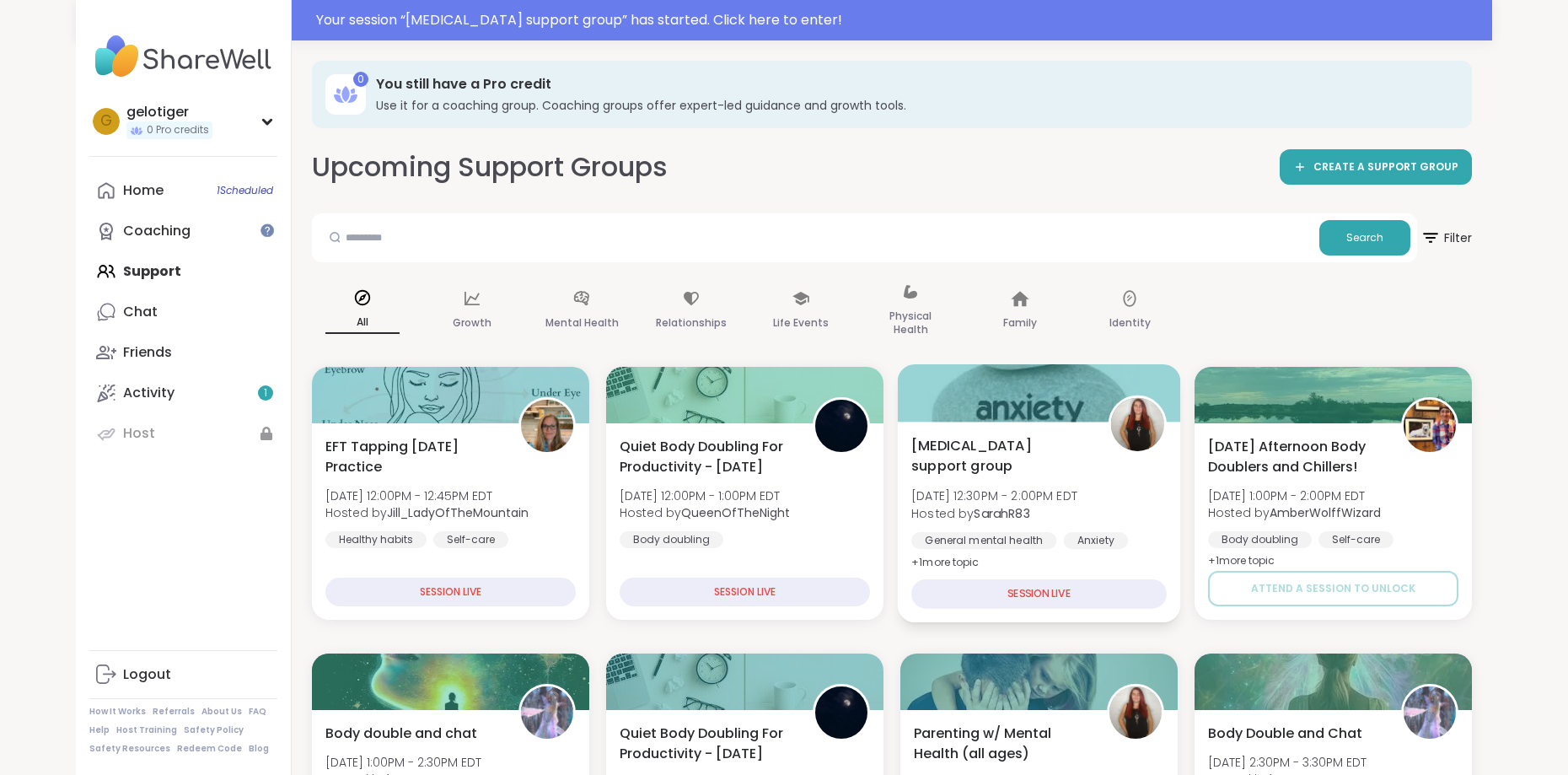
click at [1019, 599] on div "SESSION LIVE" at bounding box center [1039, 593] width 255 height 30
click at [1054, 469] on span "Depression & Anxiety support group" at bounding box center [1000, 455] width 178 height 42
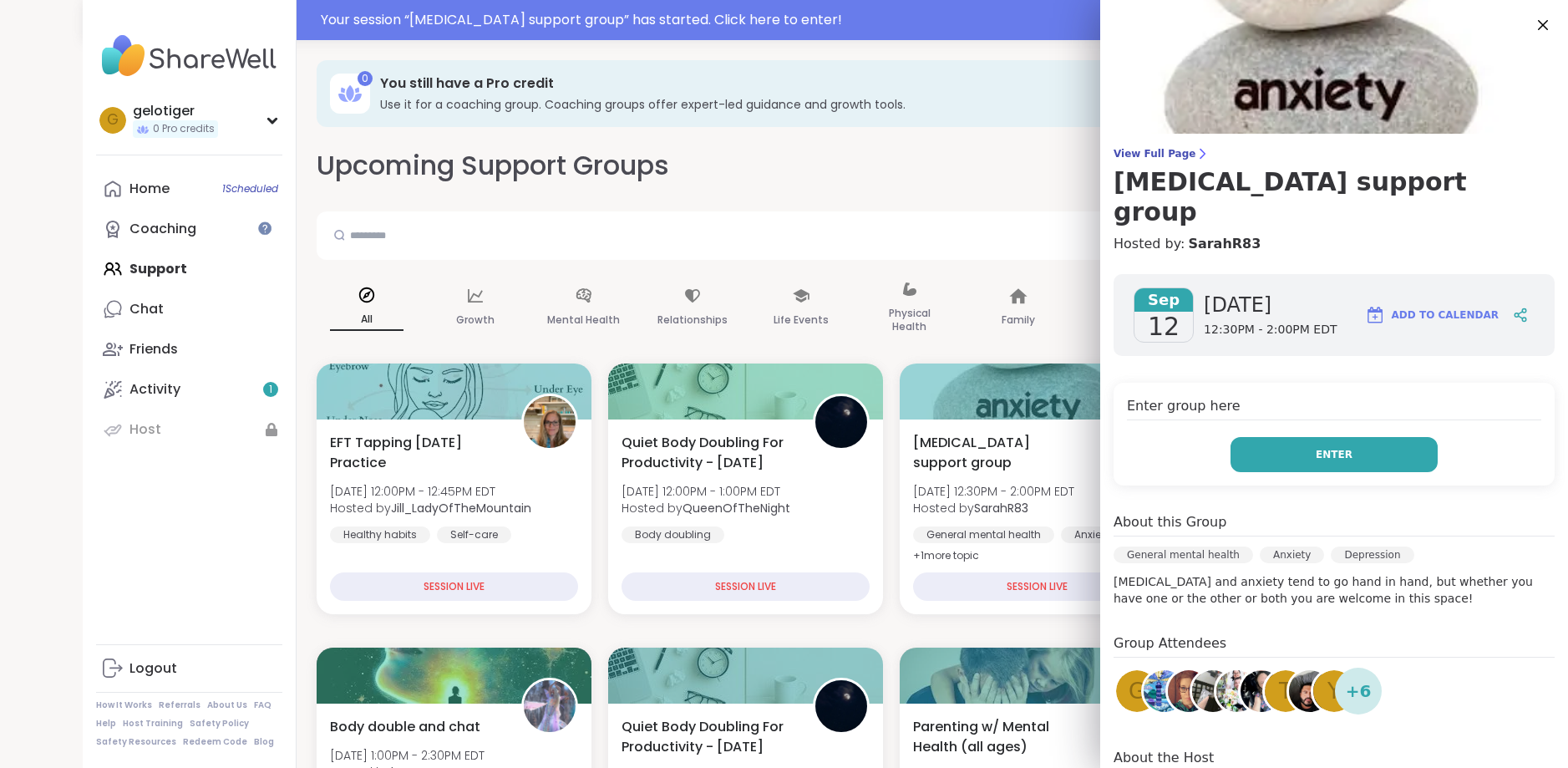
click at [1337, 437] on button "Enter" at bounding box center [1333, 454] width 207 height 35
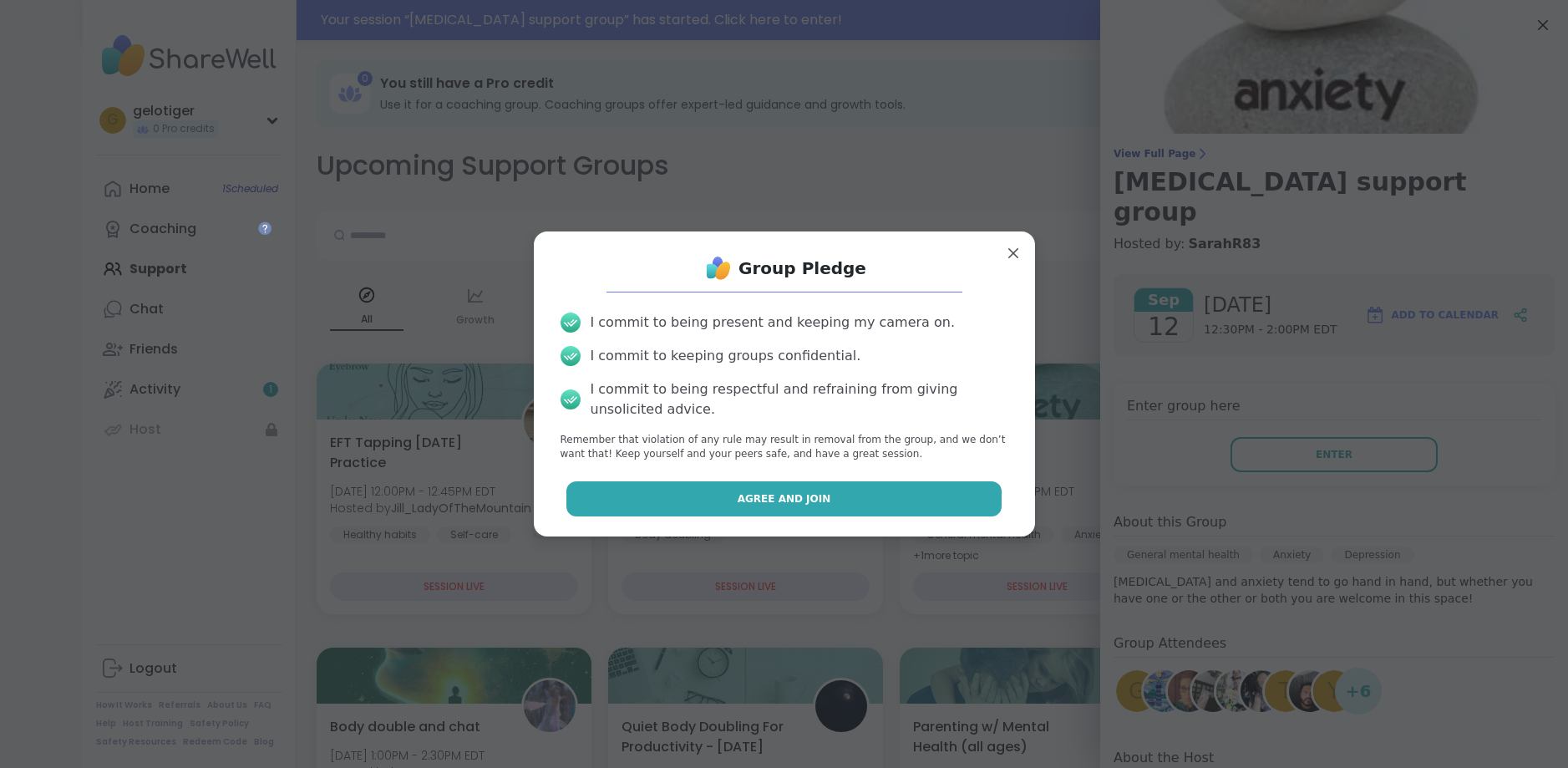
click at [762, 495] on span "Agree and Join" at bounding box center [784, 499] width 94 height 15
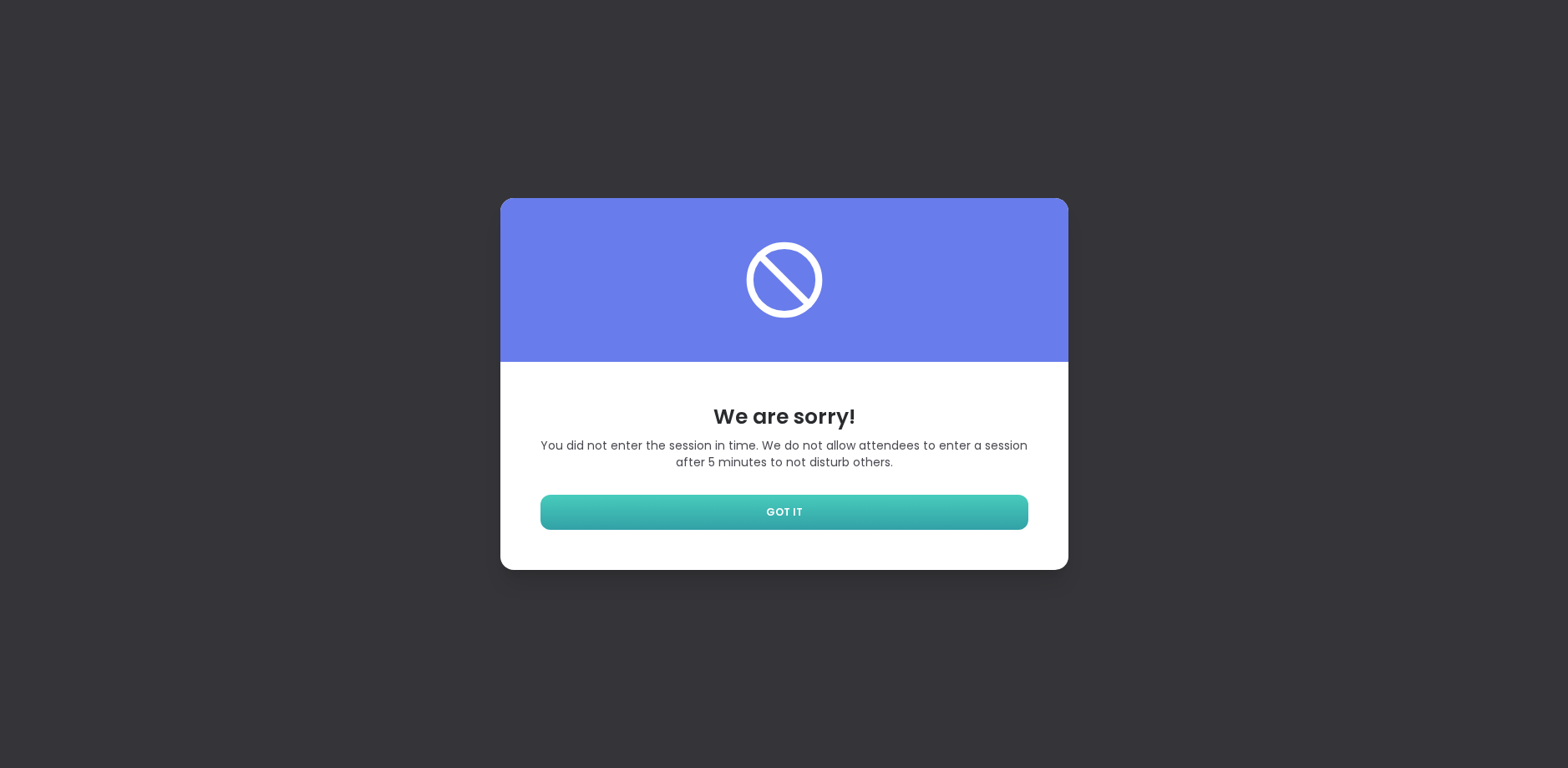
click at [766, 514] on span "GOT IT" at bounding box center [784, 512] width 36 height 15
click at [730, 501] on link "GOT IT" at bounding box center [785, 512] width 488 height 35
